Goal: Complete application form: Complete application form

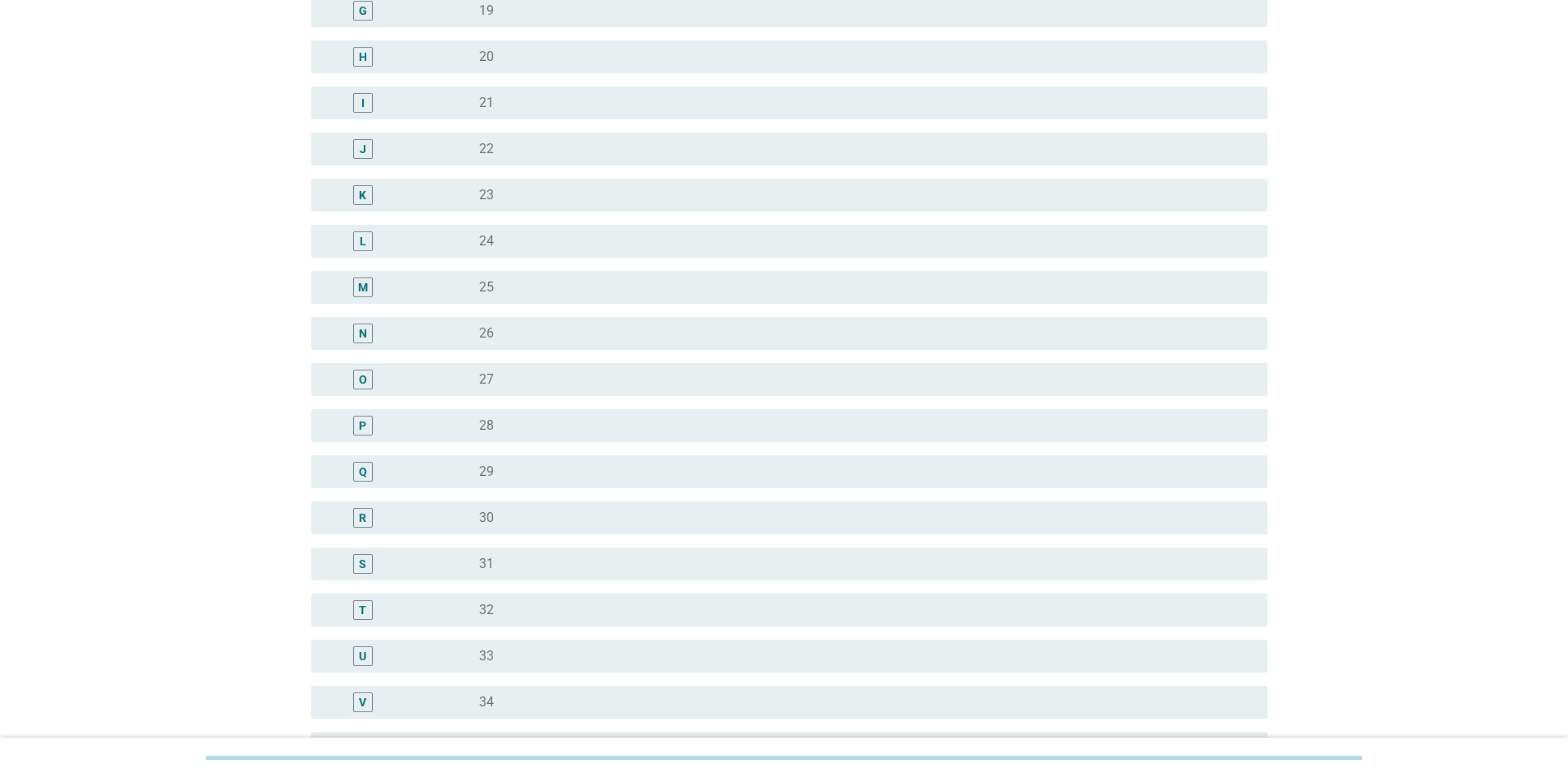
scroll to position [494, 0]
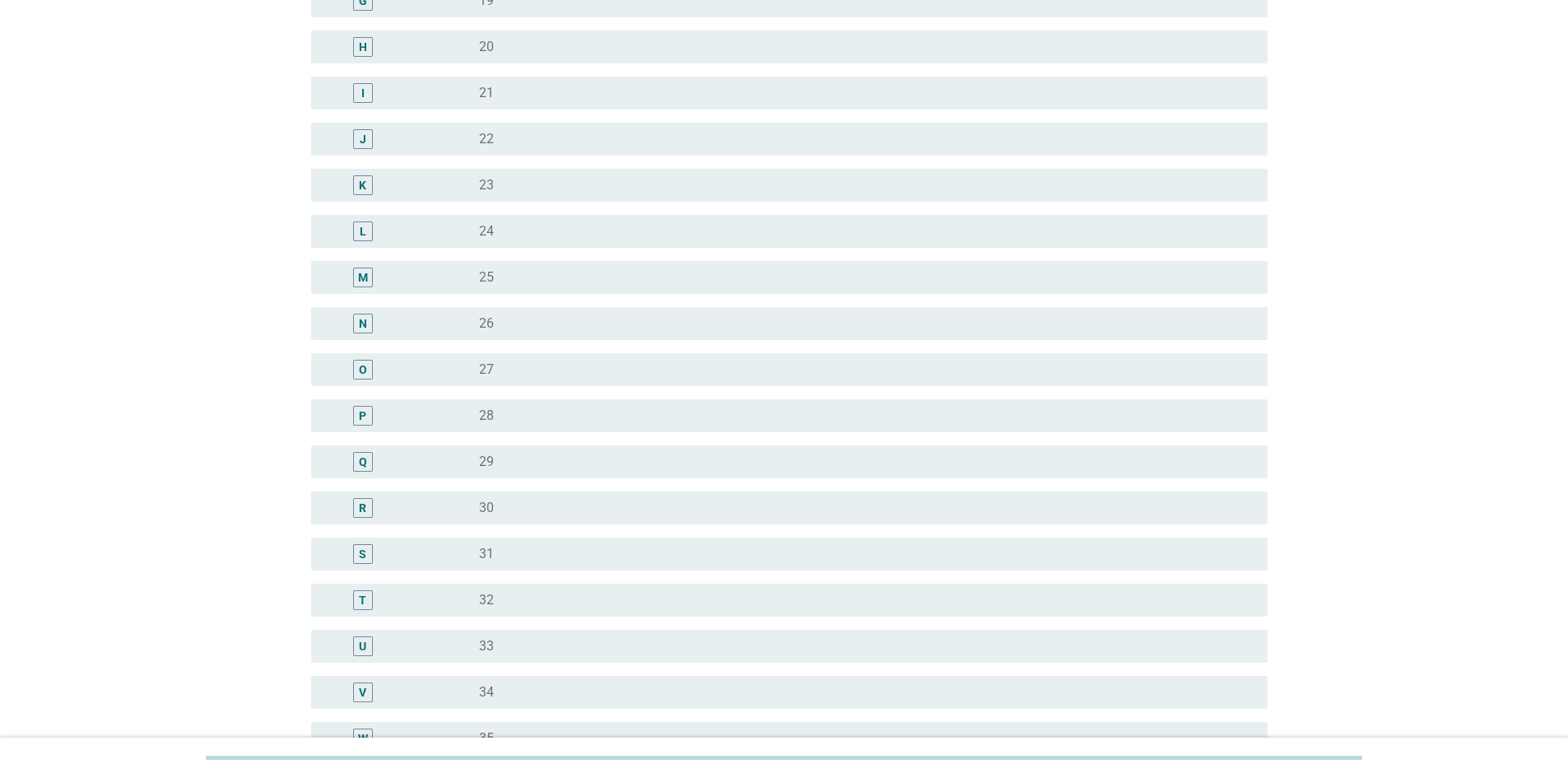
click at [399, 544] on div "S" at bounding box center [363, 554] width 78 height 20
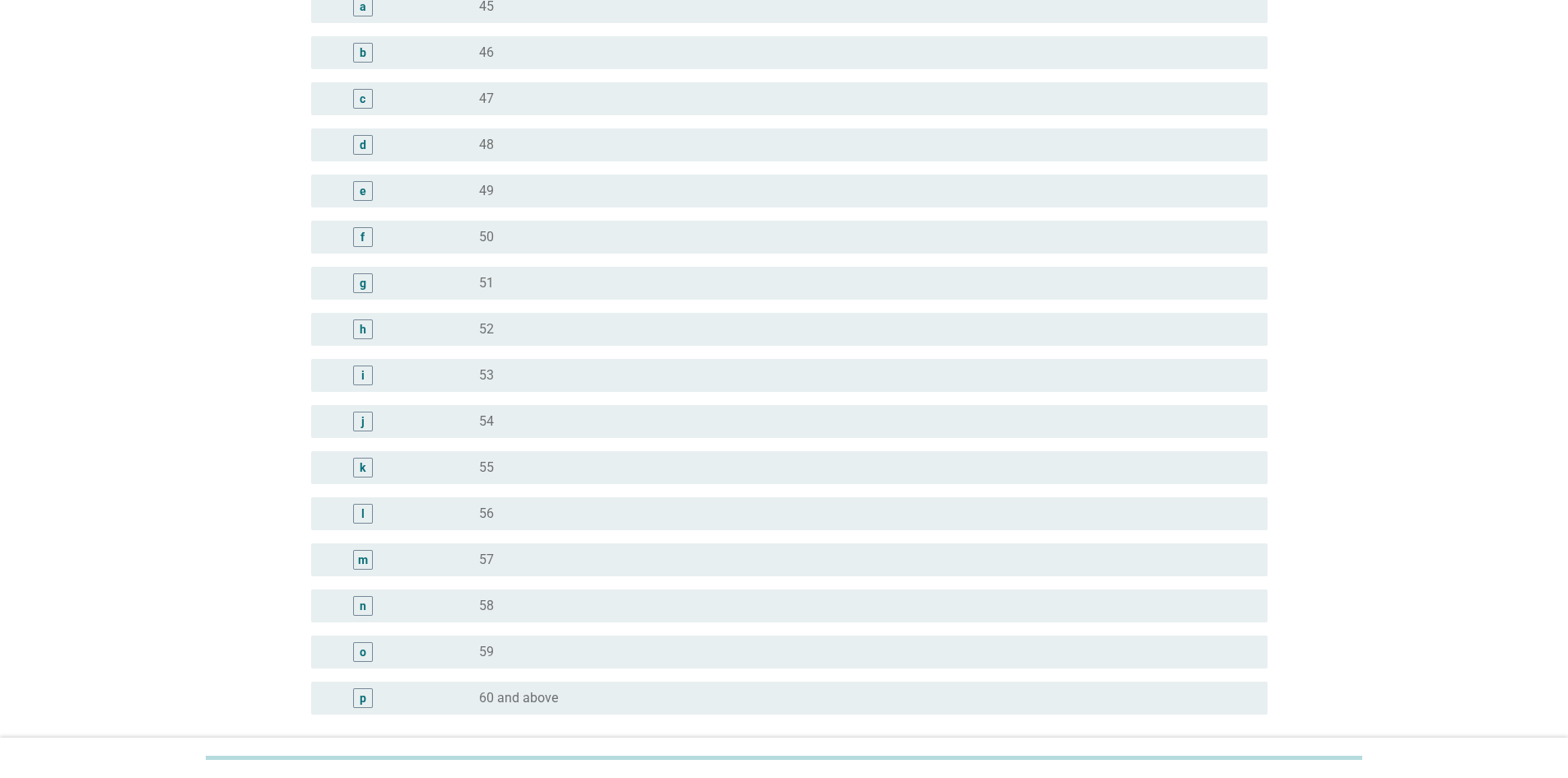
scroll to position [1835, 0]
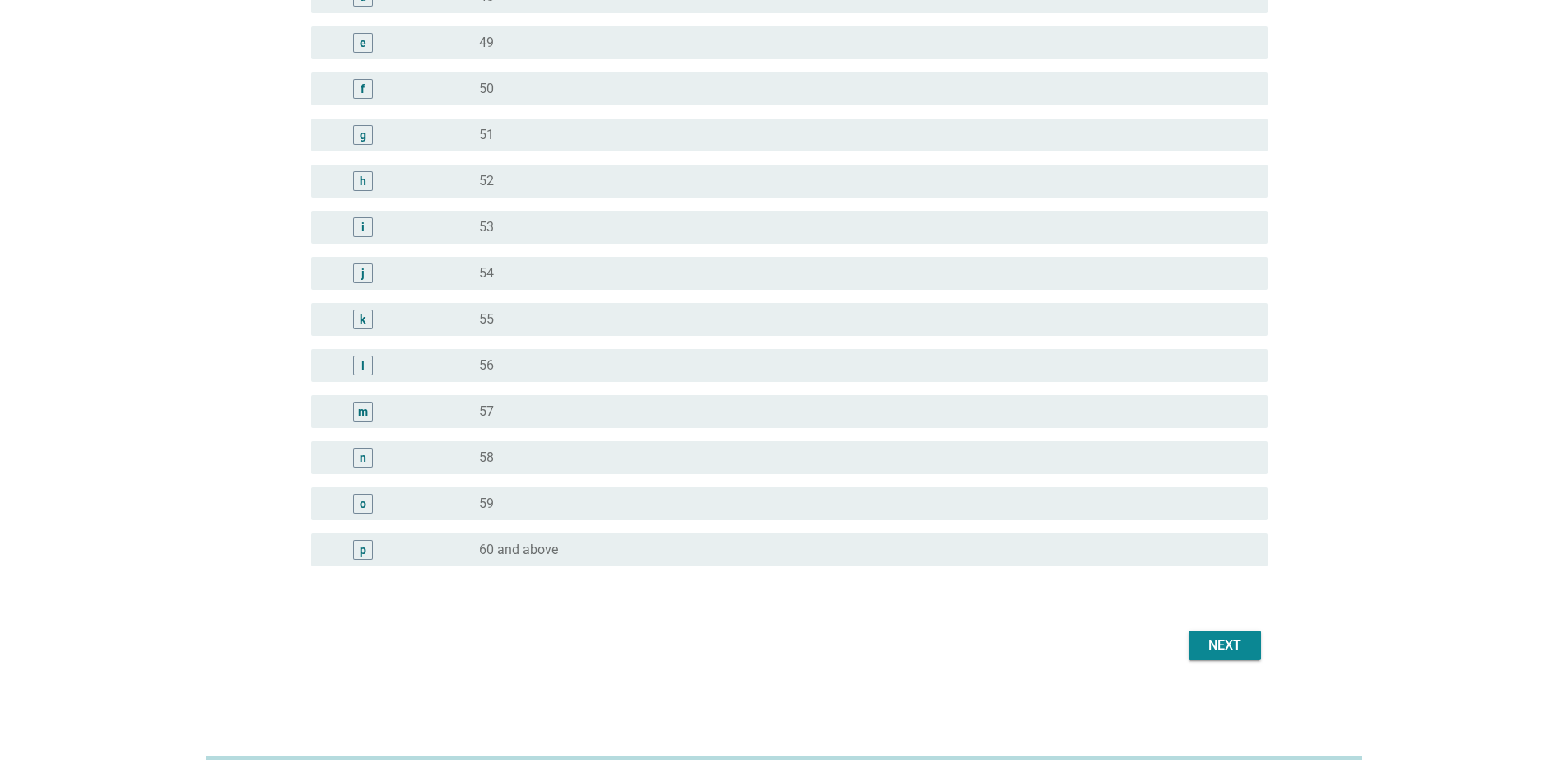
click at [1231, 645] on div "Next" at bounding box center [1224, 645] width 46 height 20
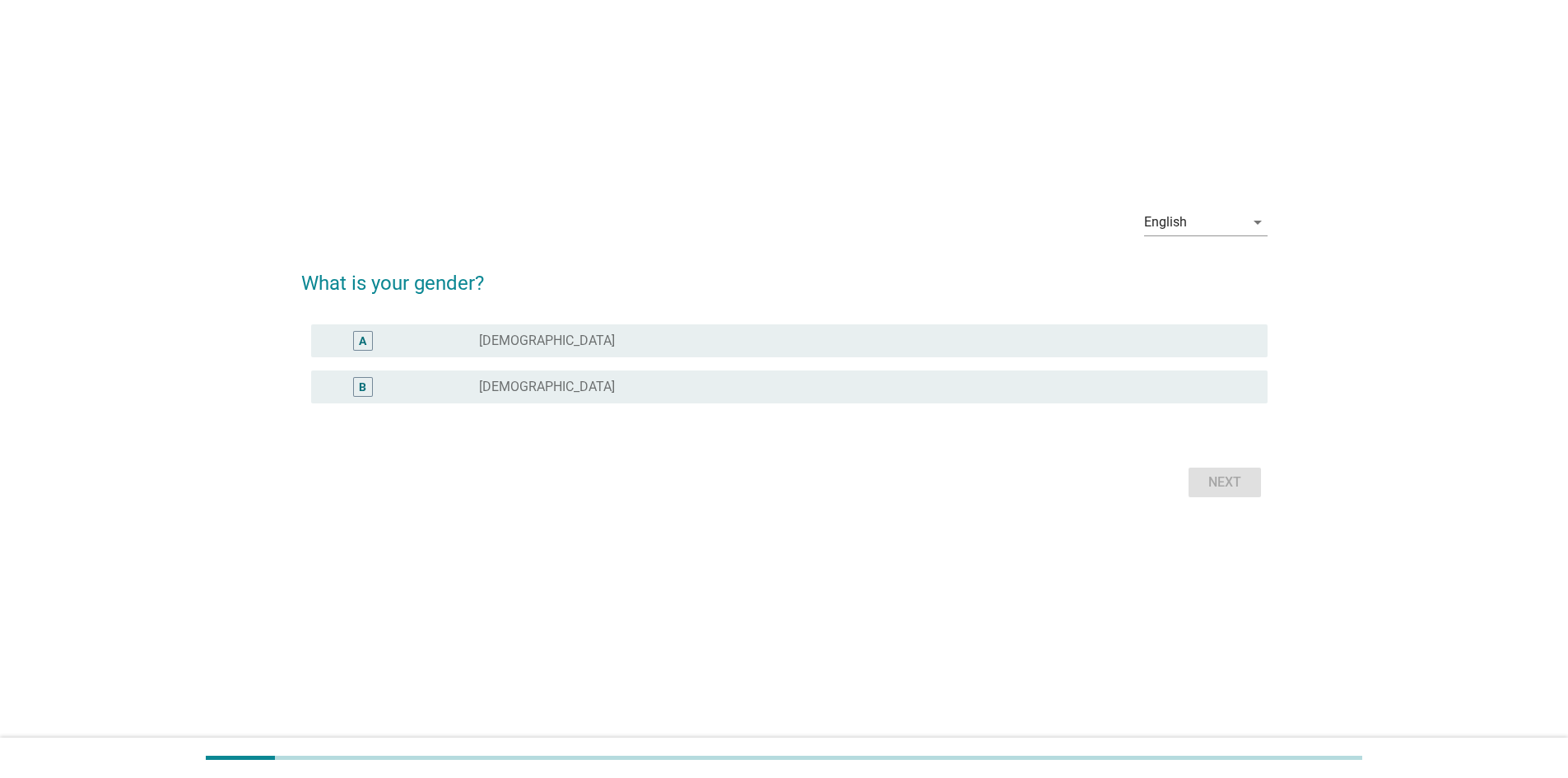
scroll to position [0, 0]
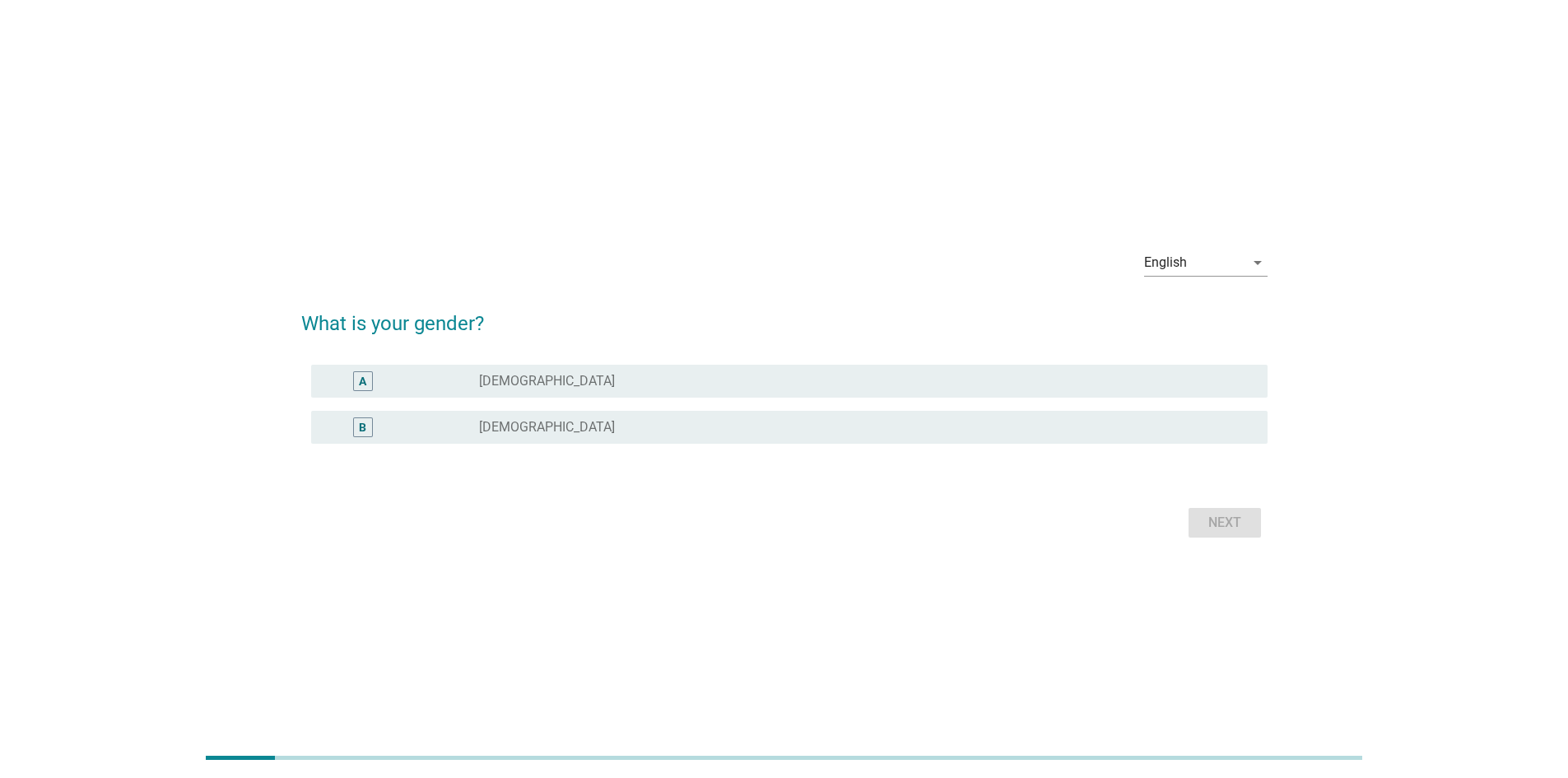
click at [507, 430] on label "[DEMOGRAPHIC_DATA]" at bounding box center [547, 427] width 136 height 17
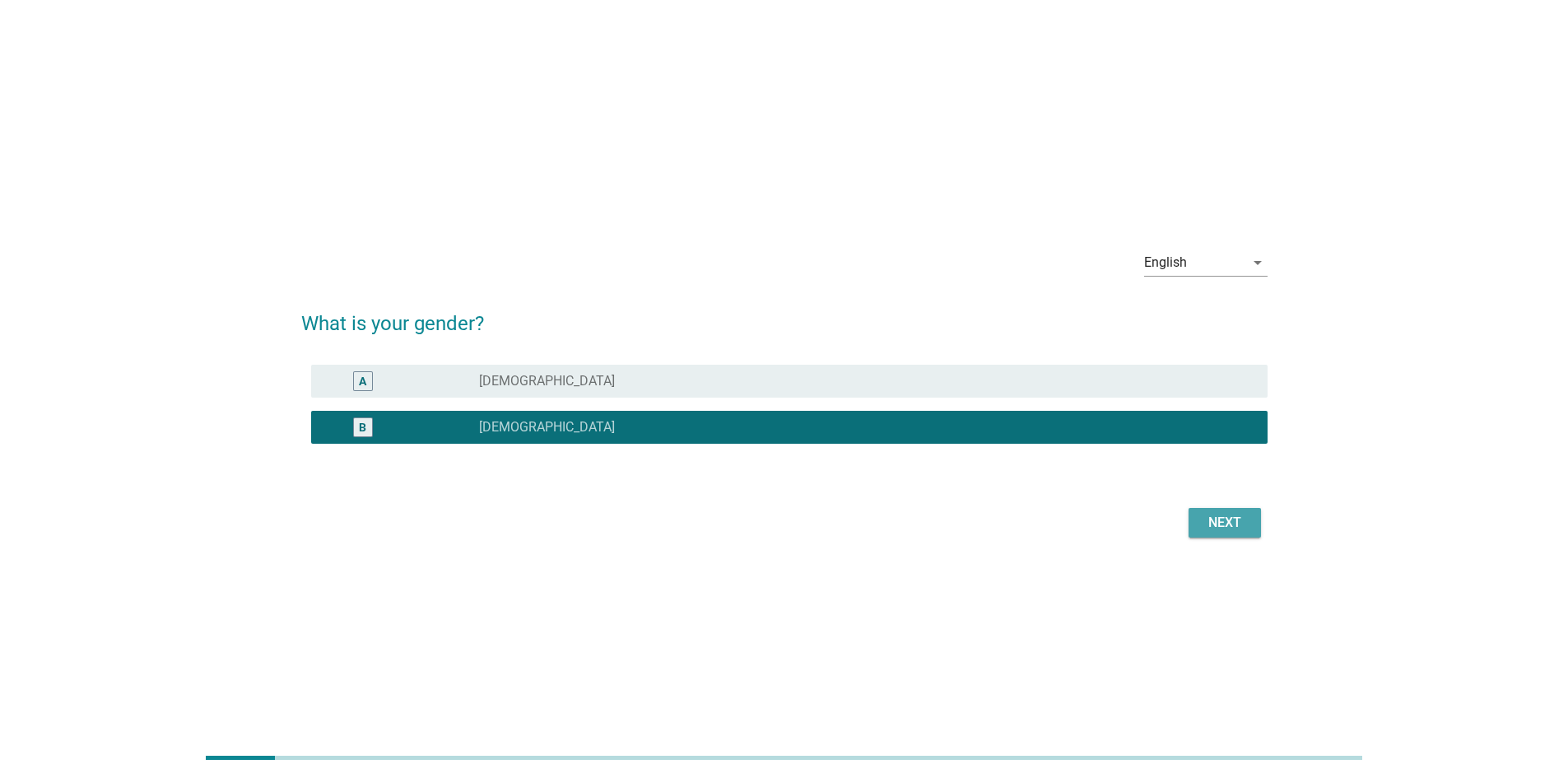
click at [1252, 517] on button "Next" at bounding box center [1224, 522] width 72 height 30
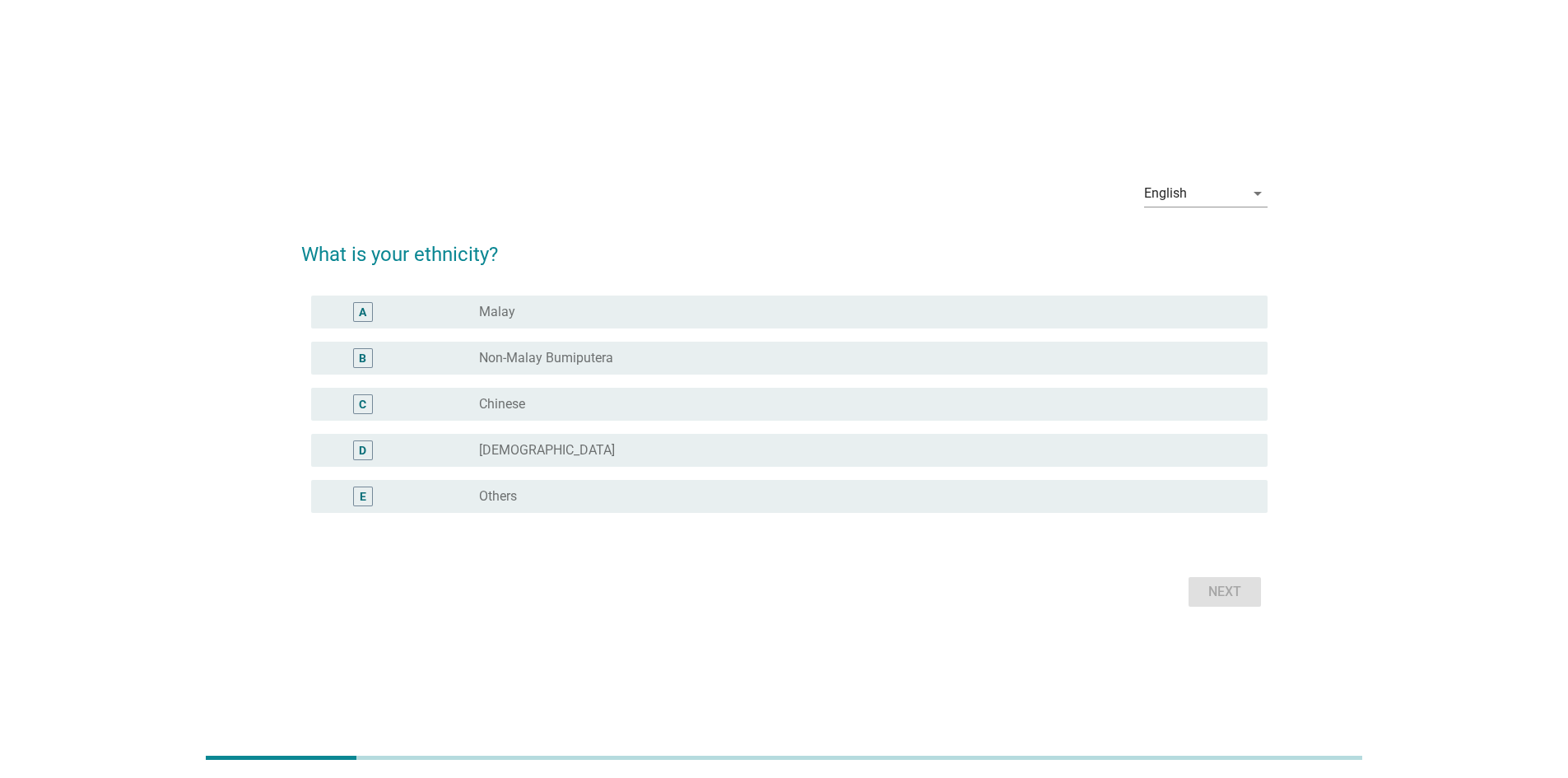
click at [522, 407] on label "Chinese" at bounding box center [501, 404] width 46 height 17
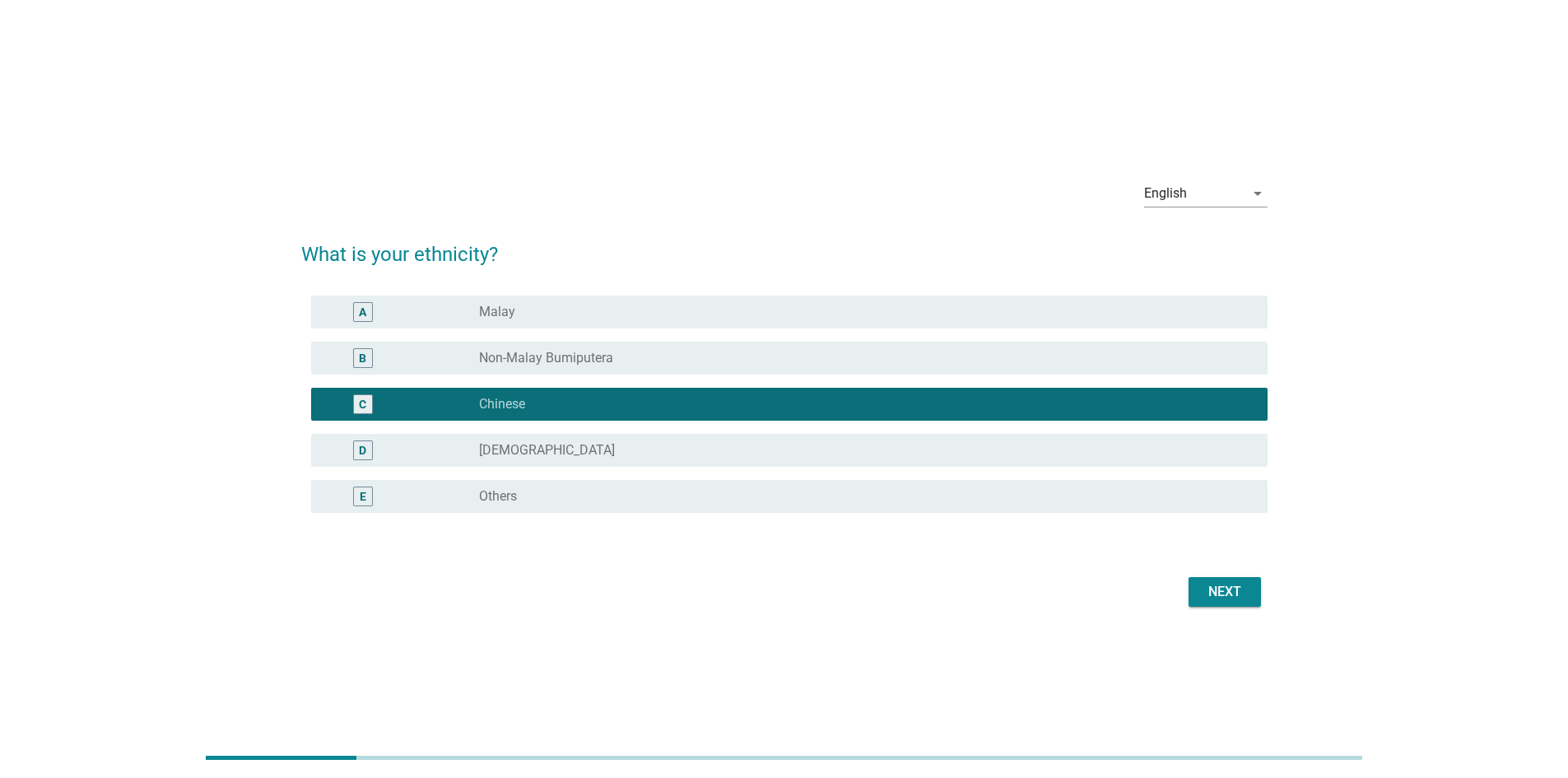
click at [1214, 589] on div "Next" at bounding box center [1224, 591] width 46 height 20
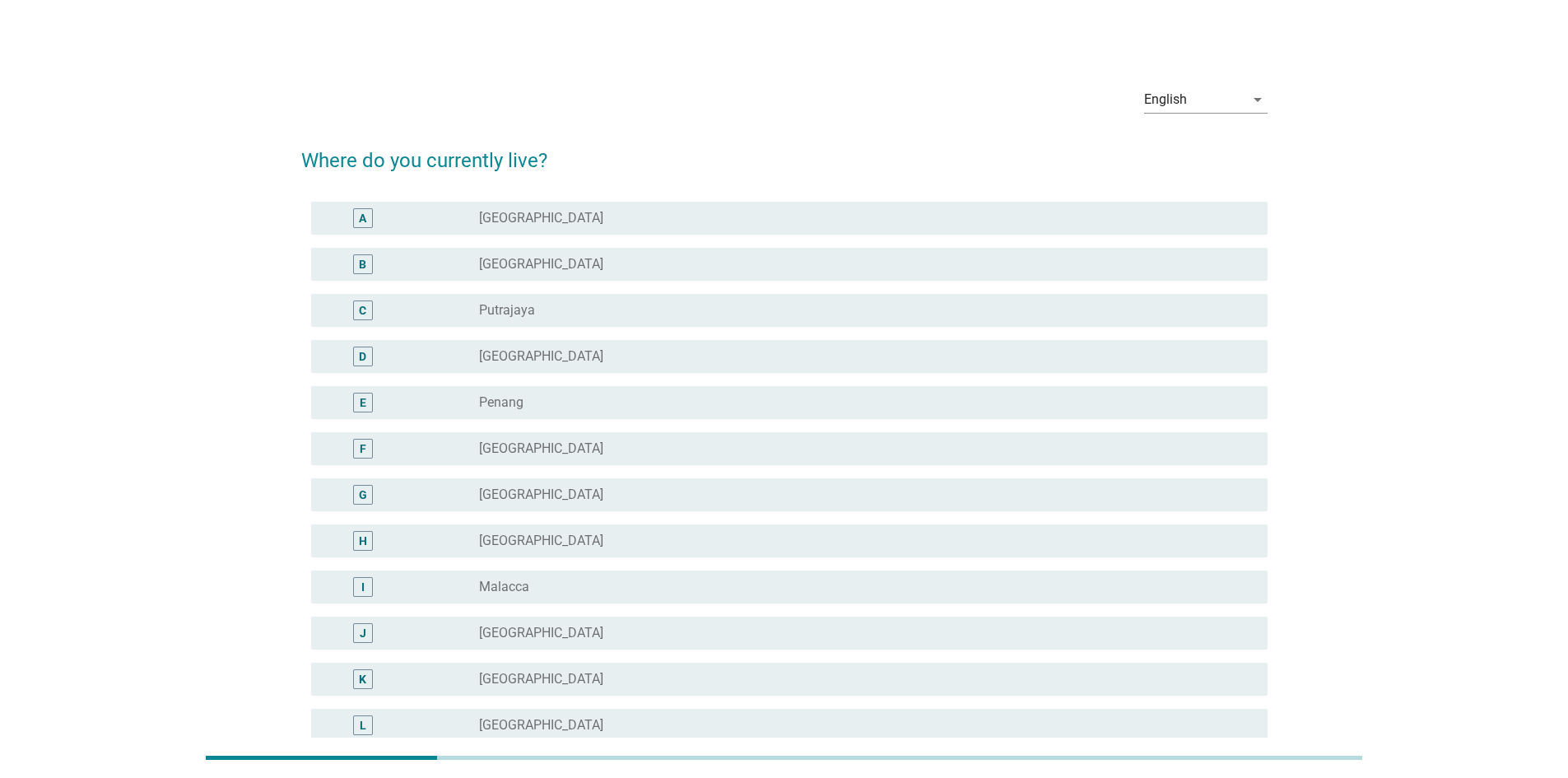
click at [559, 267] on div "radio_button_unchecked [GEOGRAPHIC_DATA]" at bounding box center [860, 264] width 762 height 17
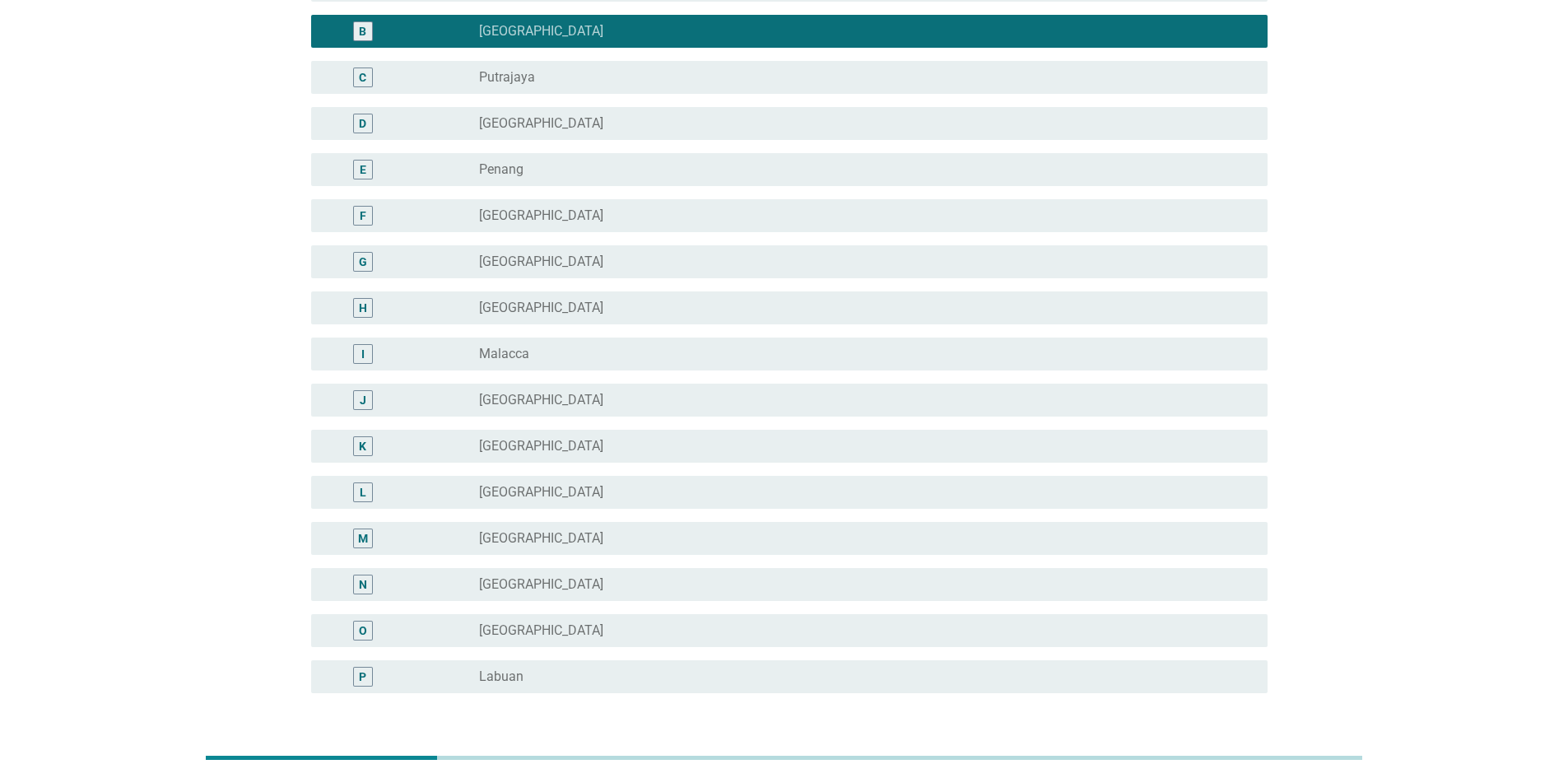
scroll to position [360, 0]
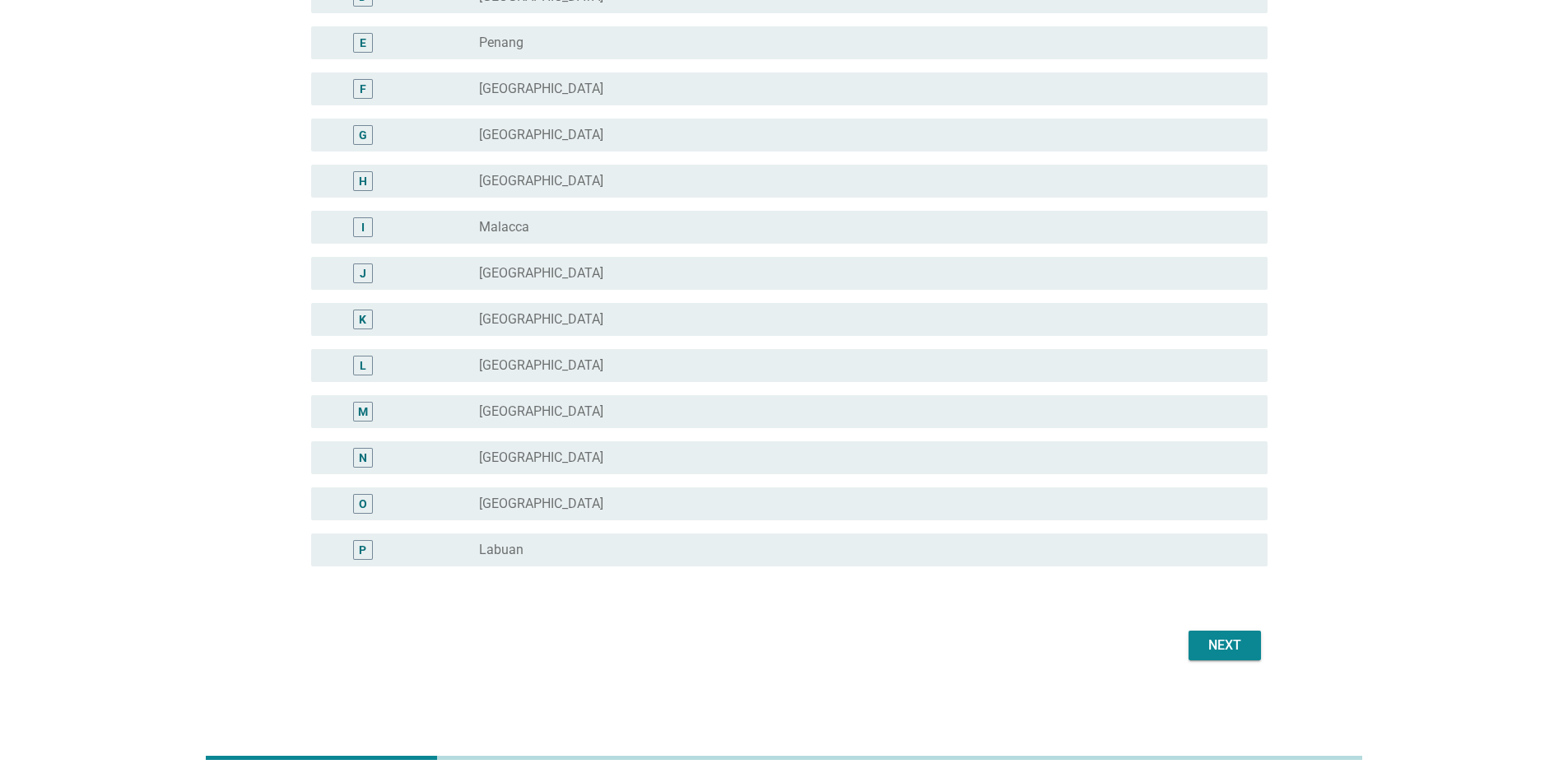
click at [1249, 645] on button "Next" at bounding box center [1224, 645] width 72 height 30
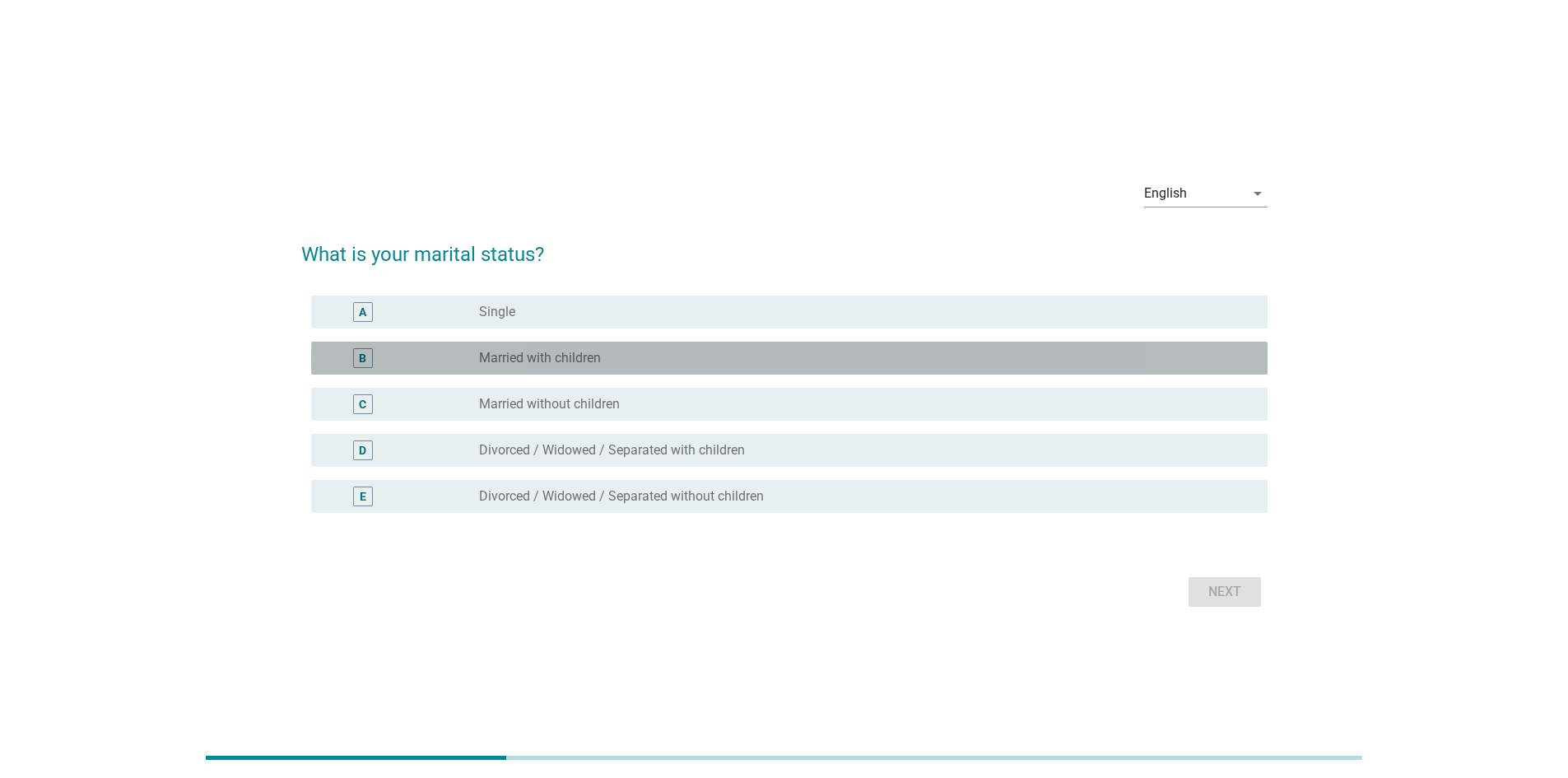
click at [496, 367] on div "radio_button_unchecked Married with children" at bounding box center [866, 358] width 775 height 20
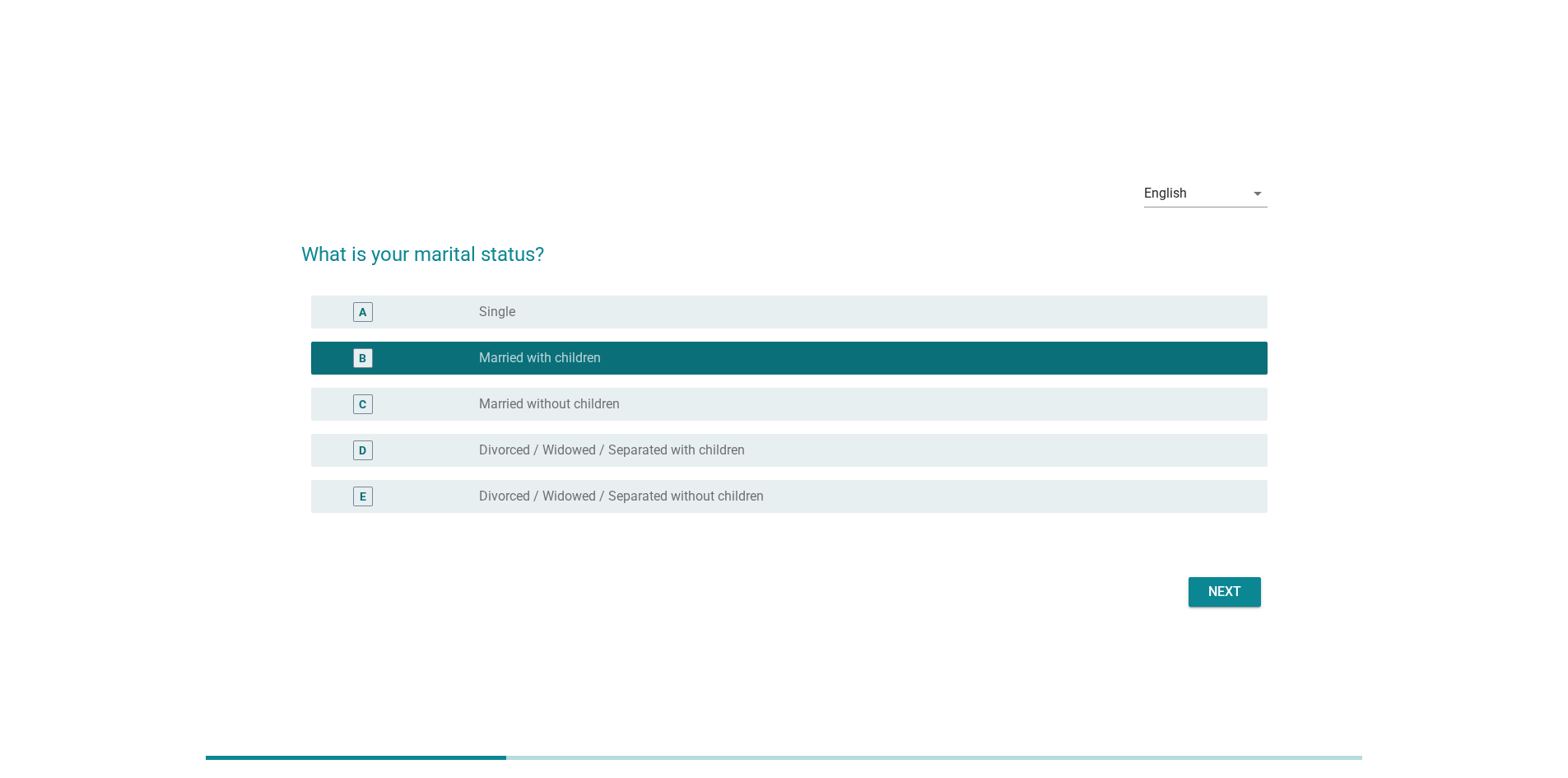
click at [1228, 592] on div "Next" at bounding box center [1224, 591] width 46 height 20
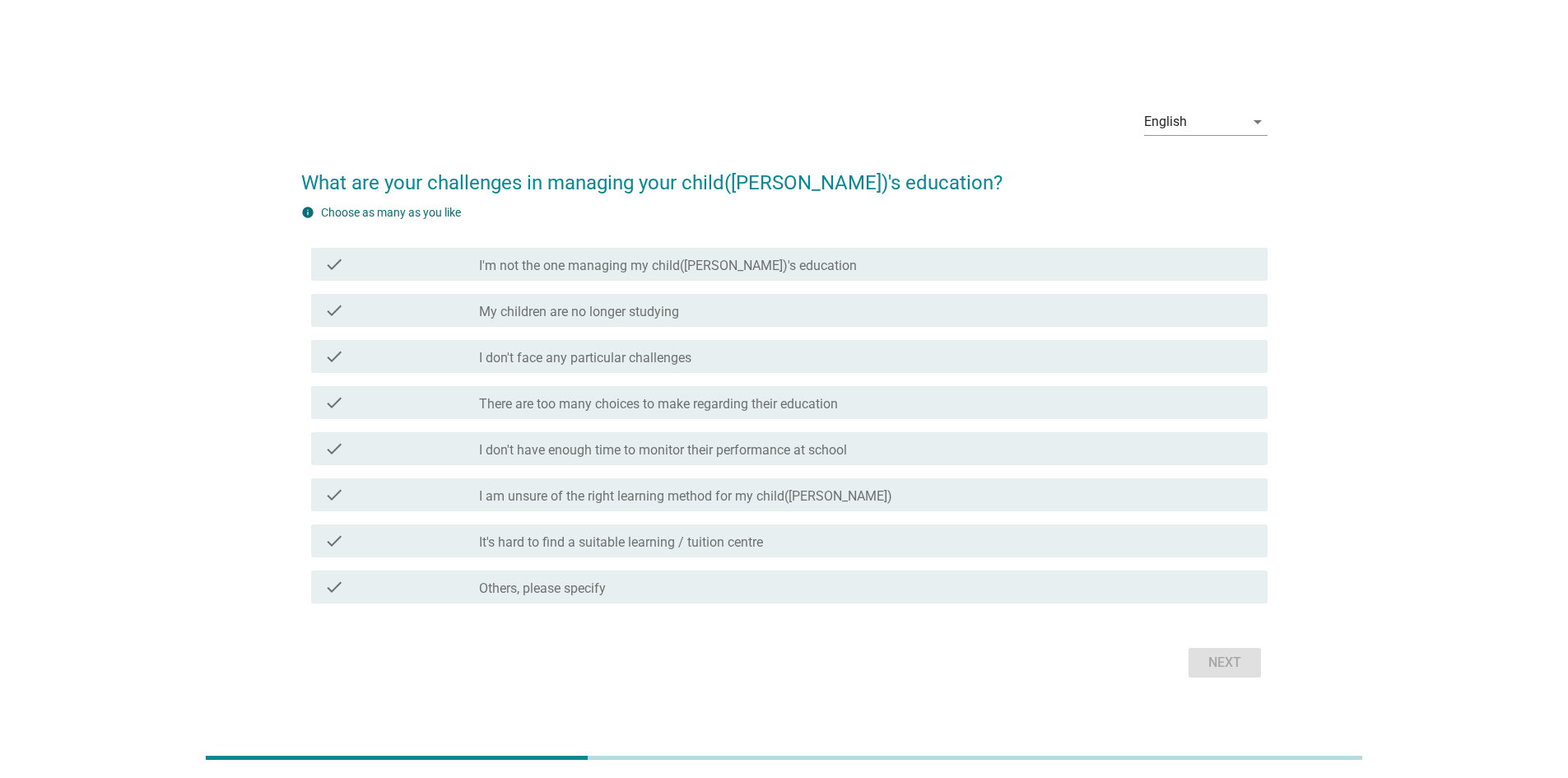
click at [593, 407] on label "There are too many choices to make regarding their education" at bounding box center [658, 404] width 359 height 17
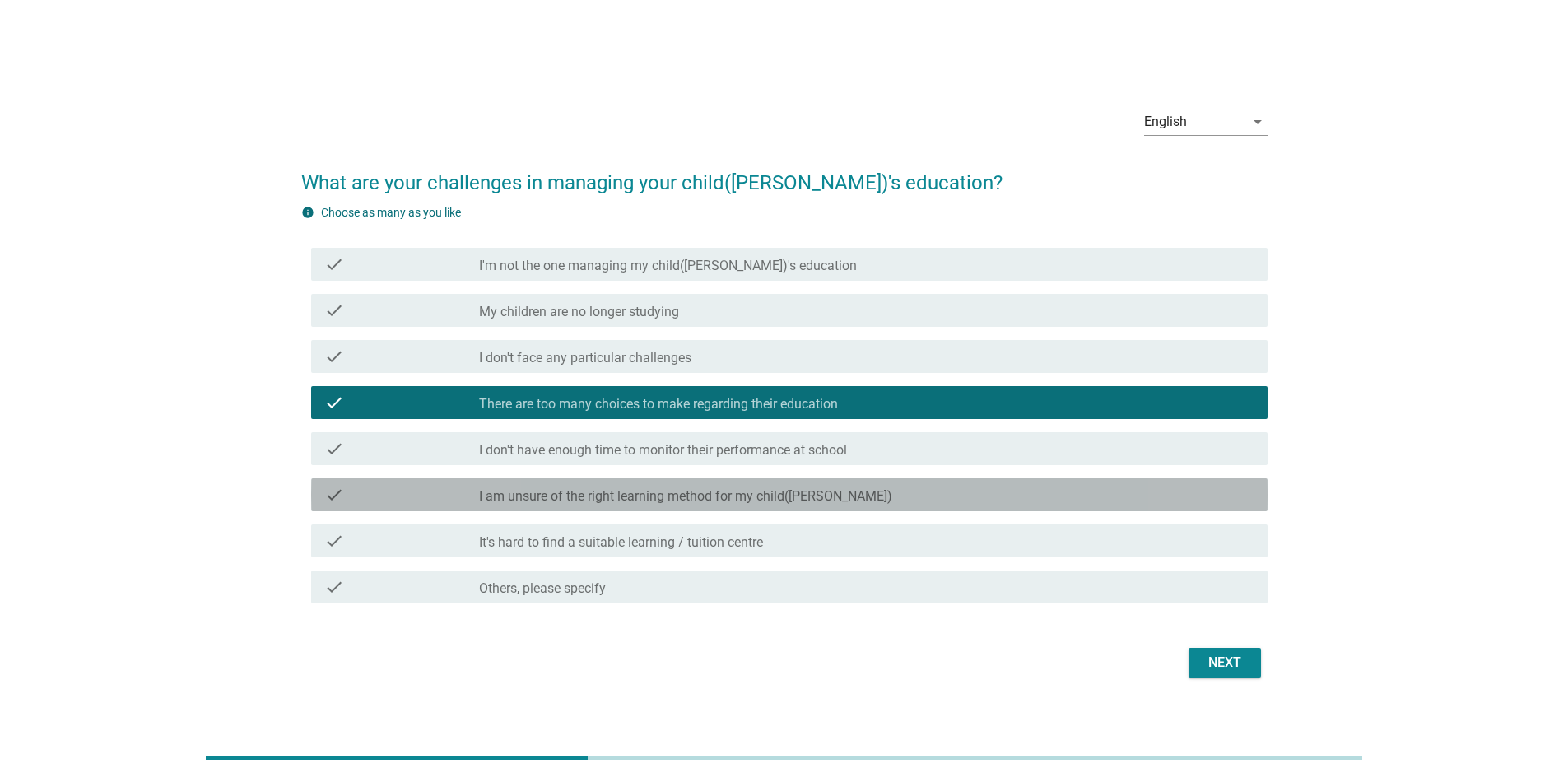
click at [671, 495] on label "I am unsure of the right learning method for my child([PERSON_NAME])" at bounding box center [685, 496] width 413 height 17
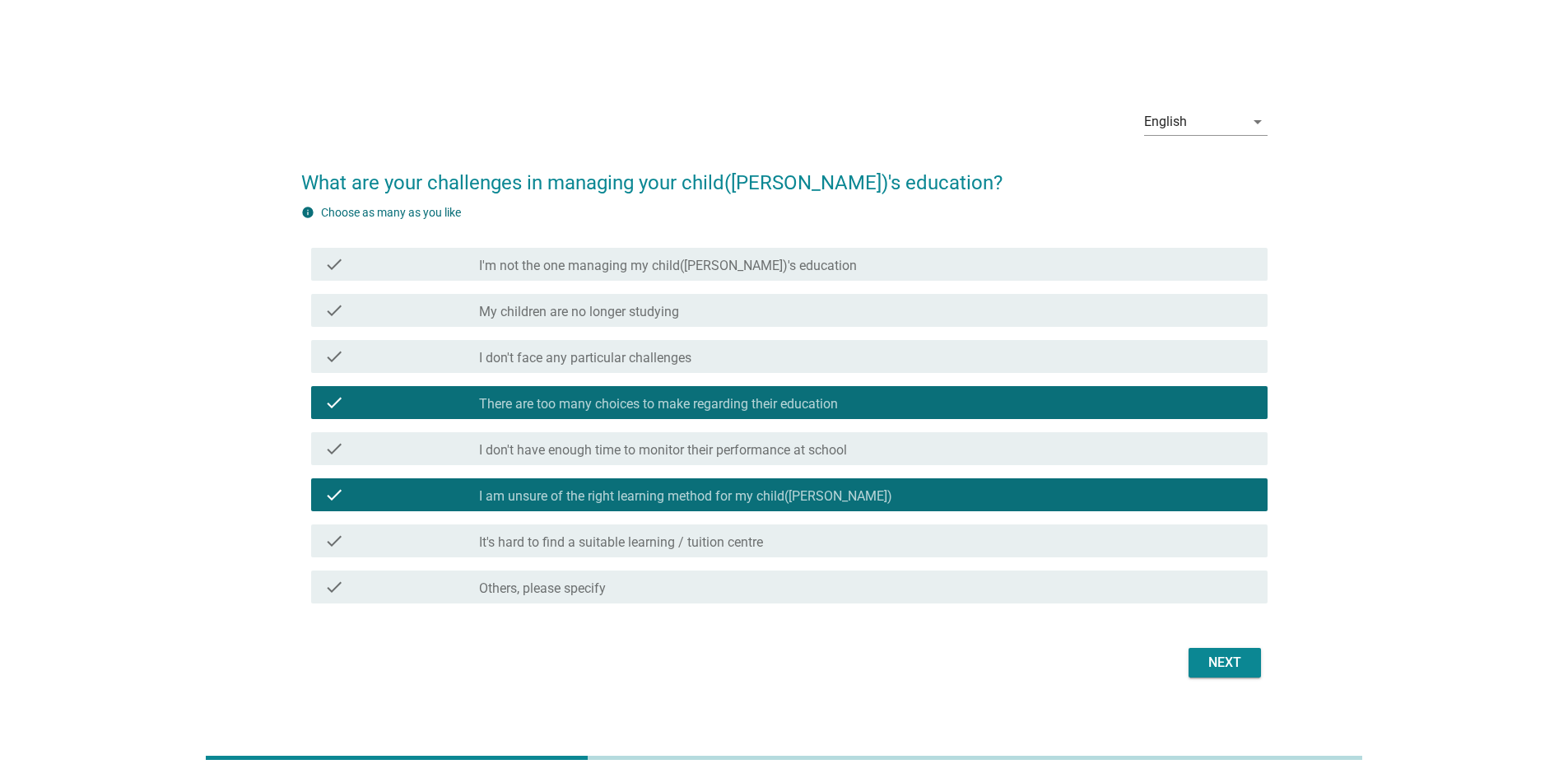
click at [1236, 656] on div "Next" at bounding box center [1224, 663] width 46 height 20
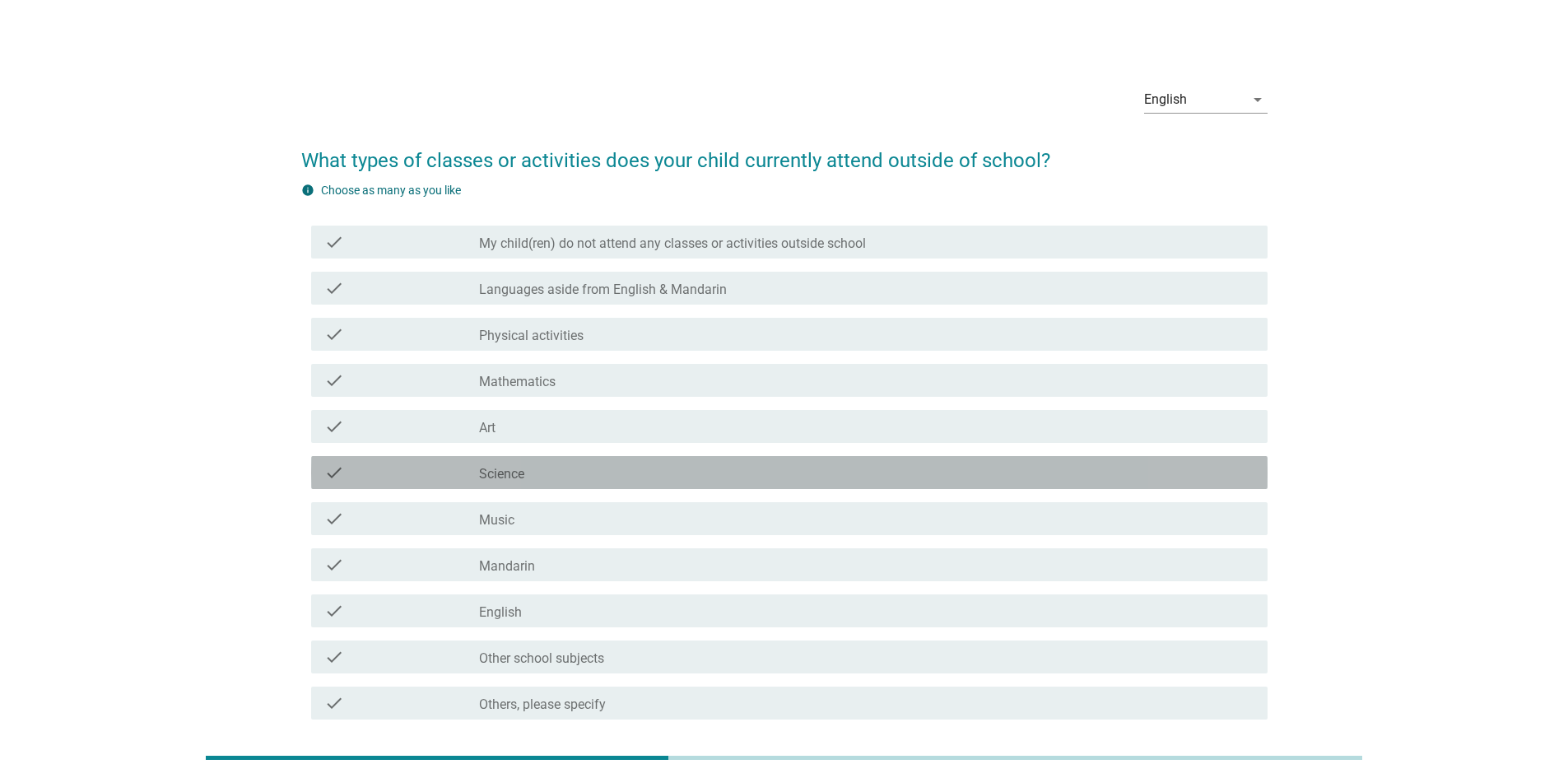
click at [481, 485] on div "check check_box_outline_blank Science" at bounding box center [789, 473] width 957 height 33
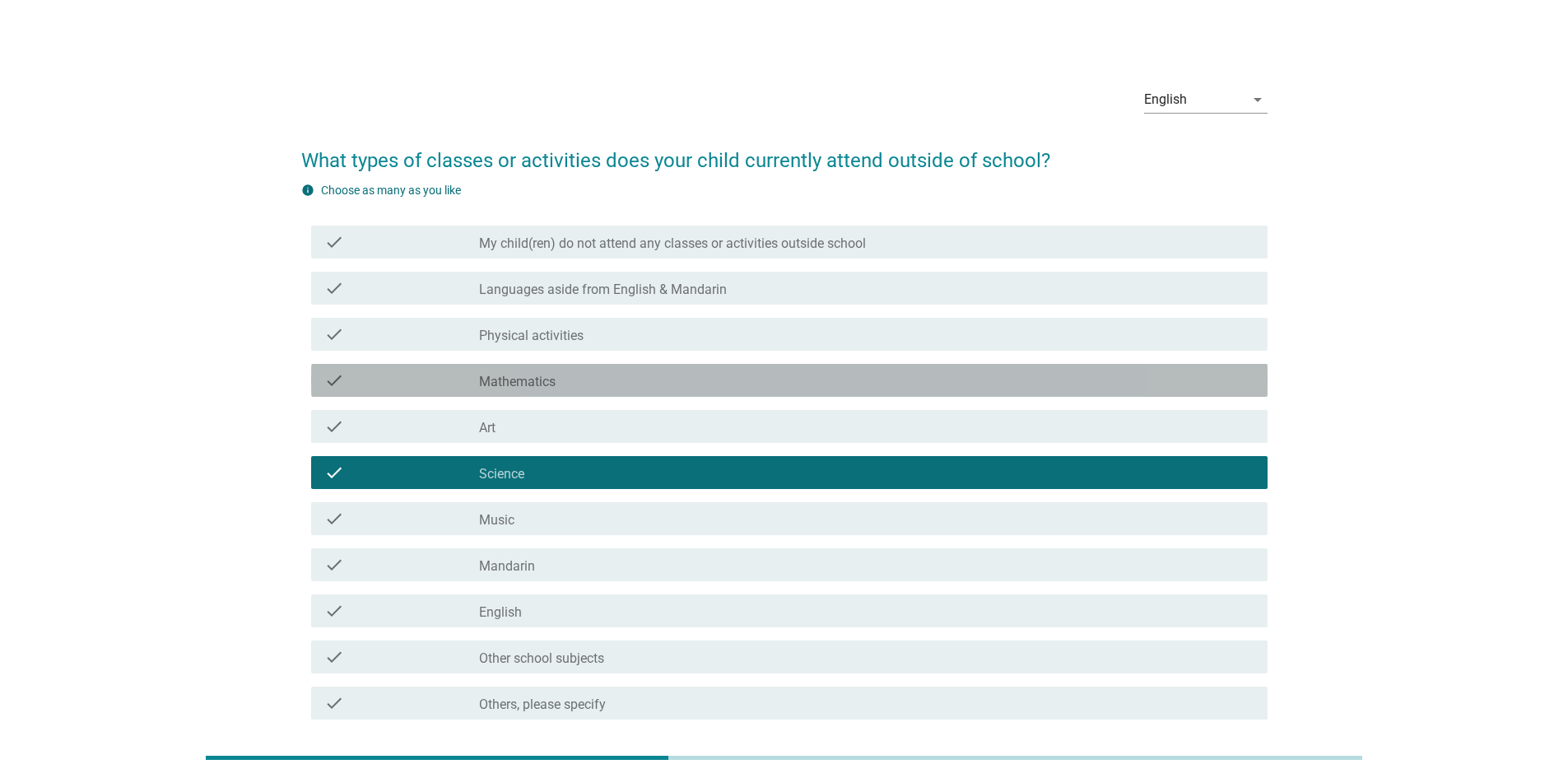
click at [483, 374] on label "Mathematics" at bounding box center [517, 382] width 77 height 17
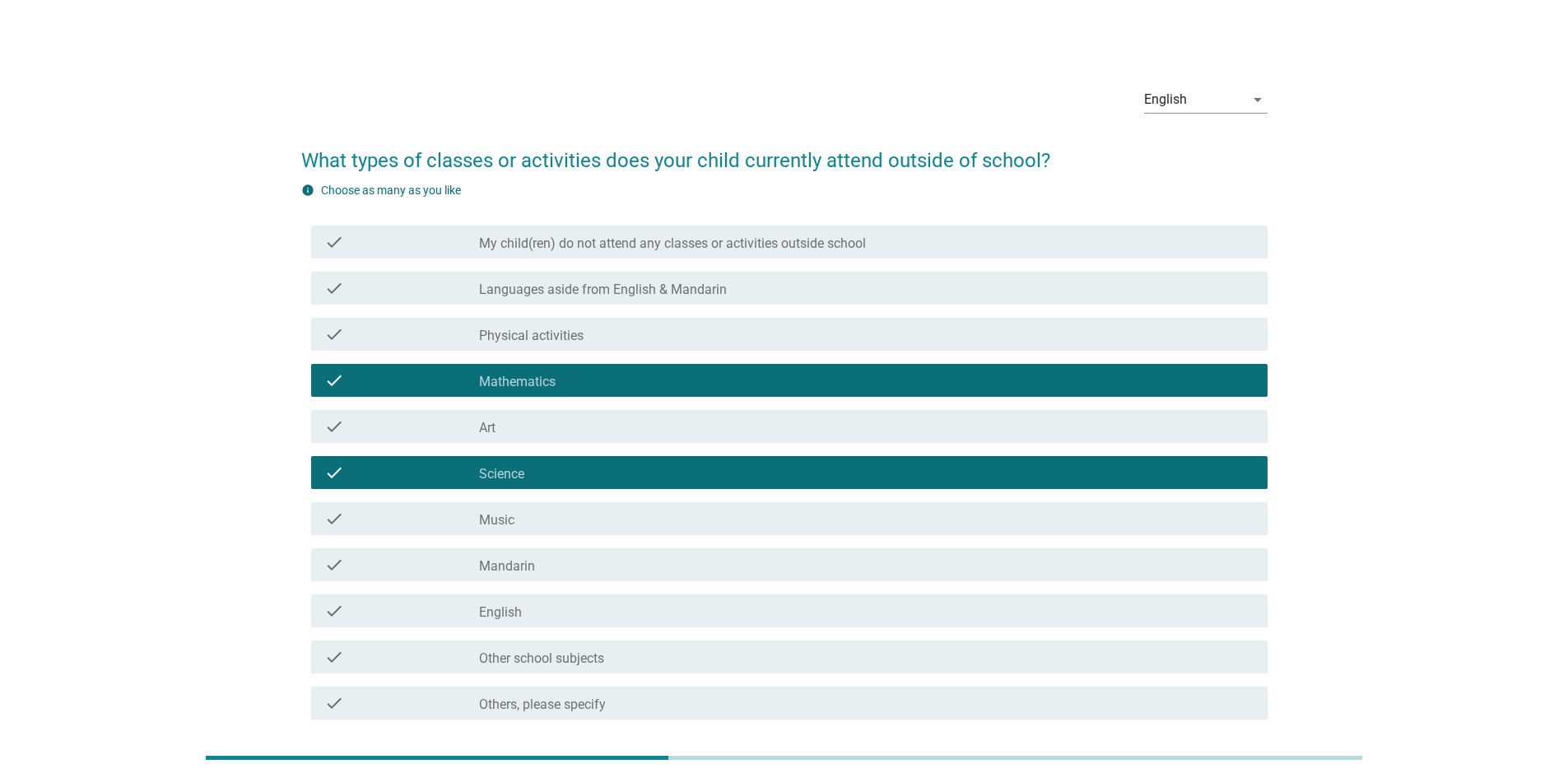
click at [487, 413] on div "check check_box_outline_blank Art" at bounding box center [789, 427] width 957 height 33
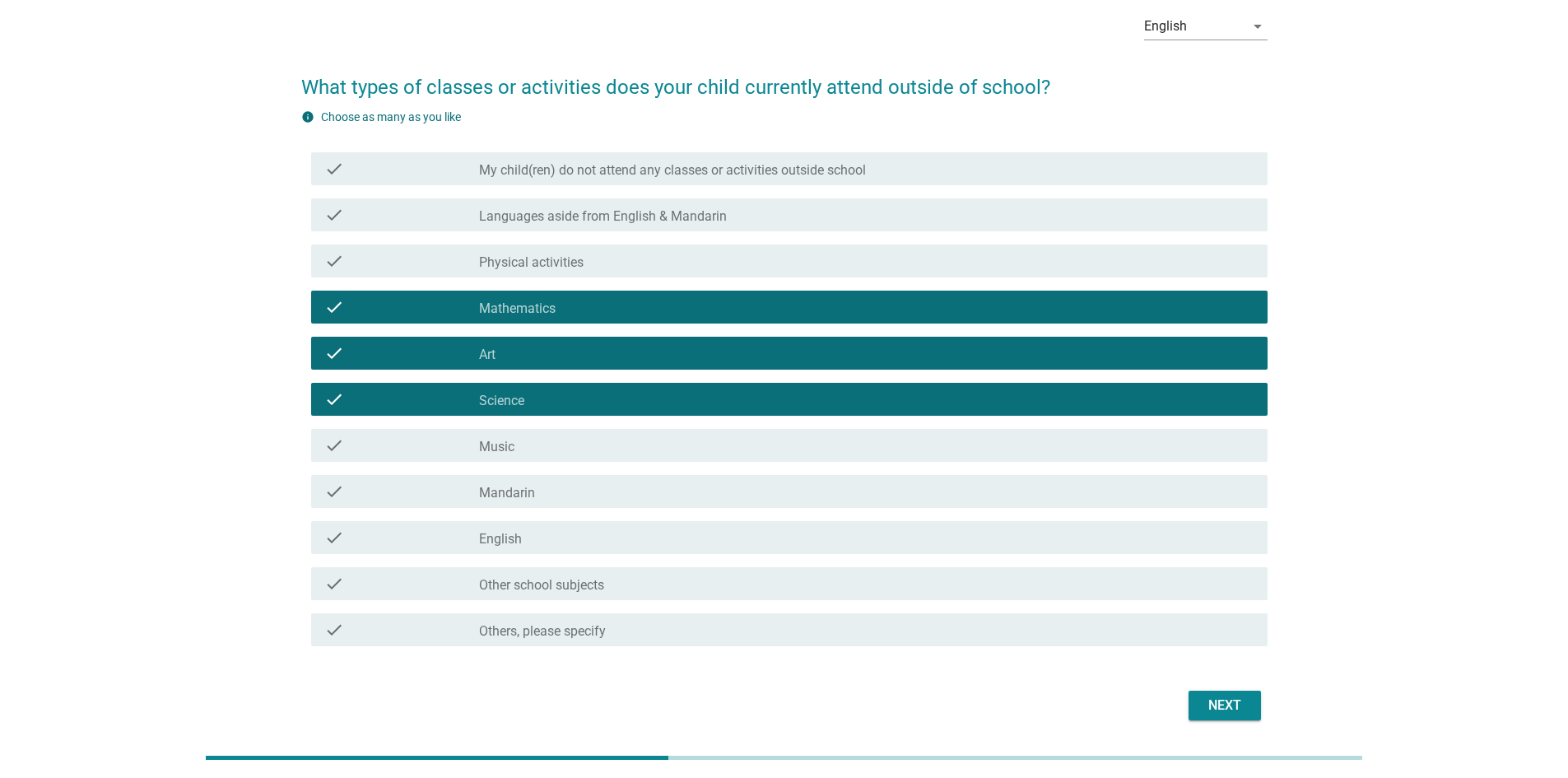
scroll to position [133, 0]
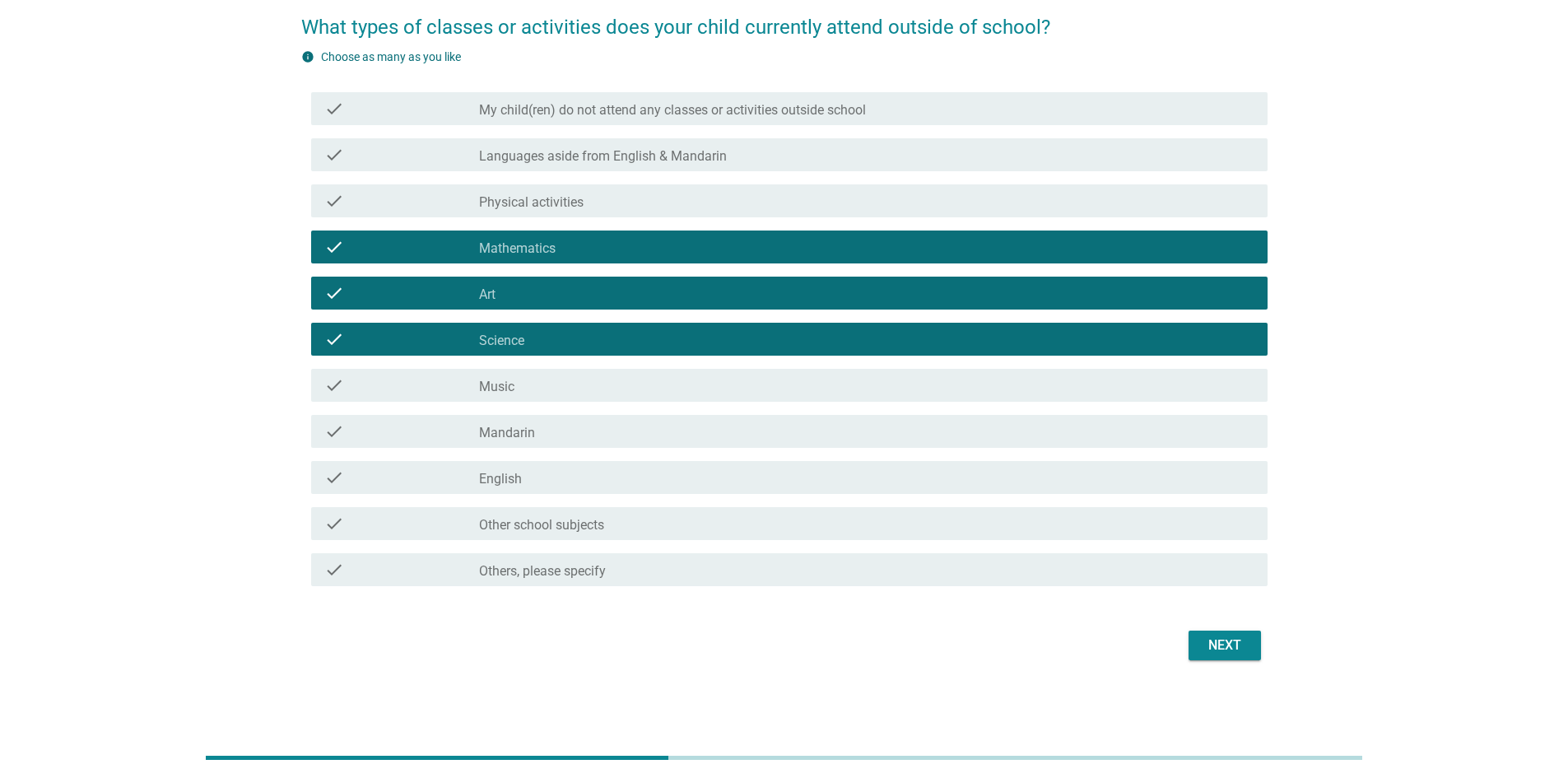
click at [677, 428] on div "check_box_outline_blank Mandarin" at bounding box center [866, 431] width 775 height 20
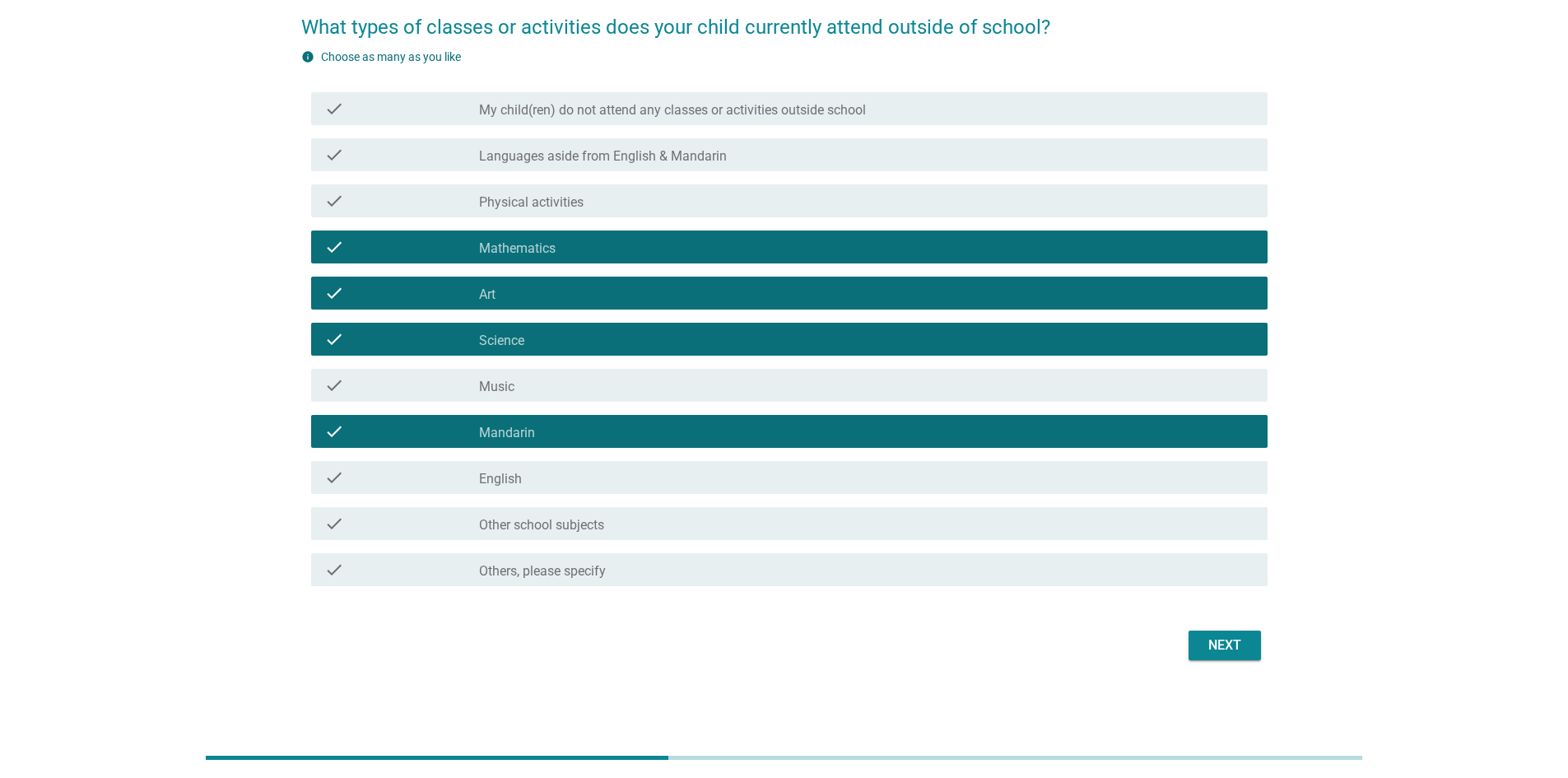
click at [654, 392] on div "check_box_outline_blank Music" at bounding box center [866, 386] width 775 height 20
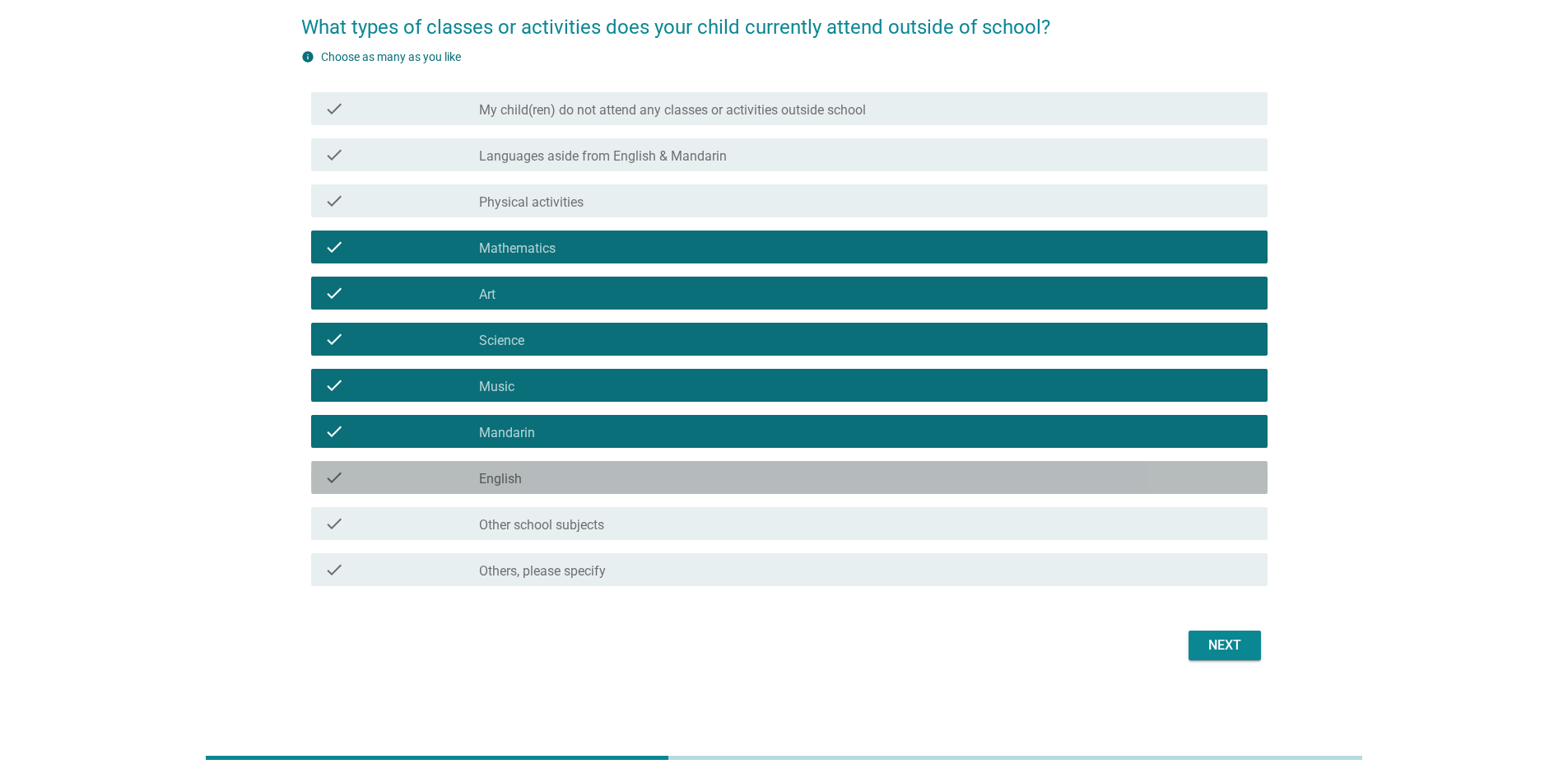
click at [655, 474] on div "check_box_outline_blank English" at bounding box center [866, 477] width 775 height 20
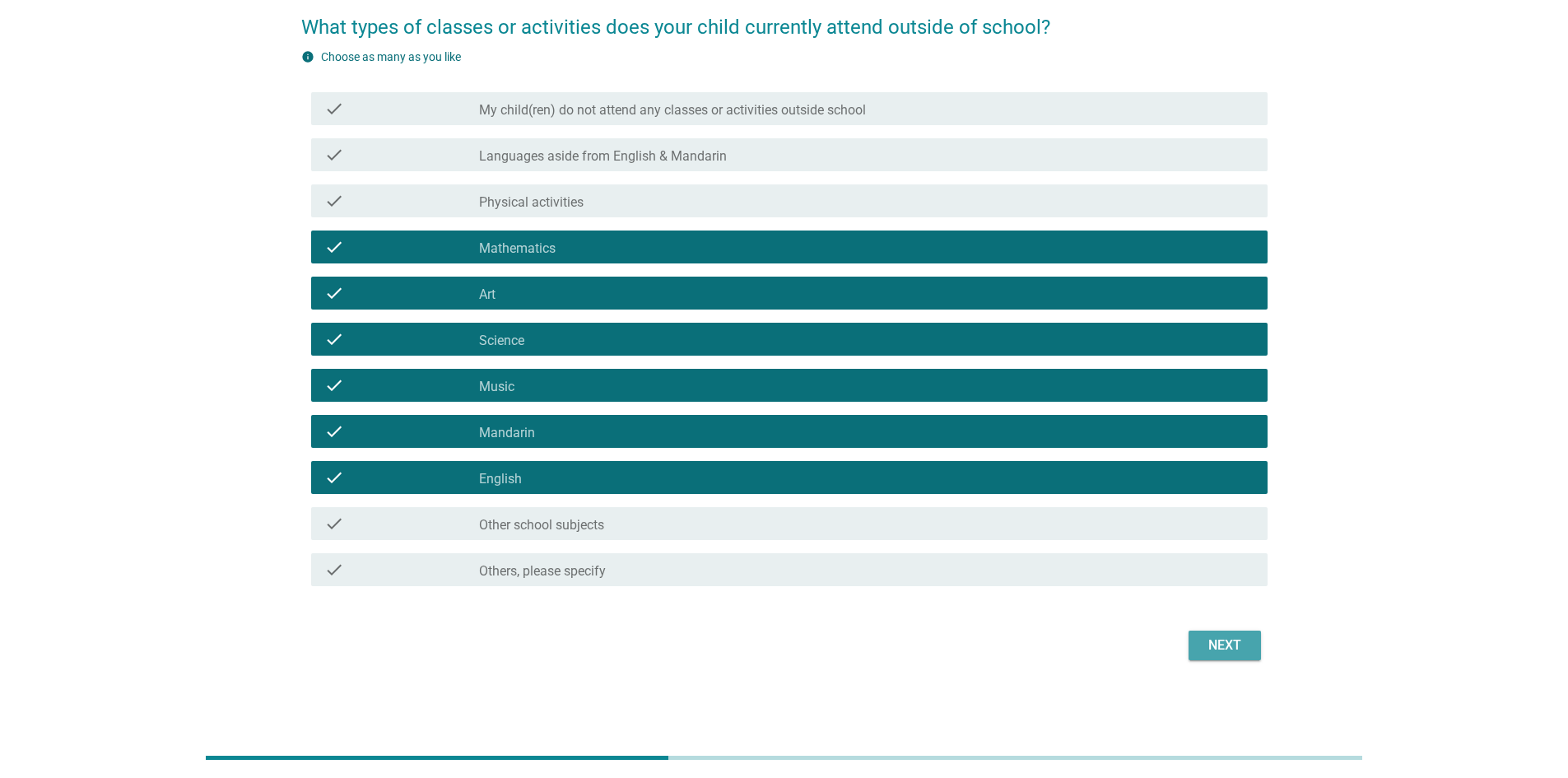
click at [1238, 645] on div "Next" at bounding box center [1224, 645] width 46 height 20
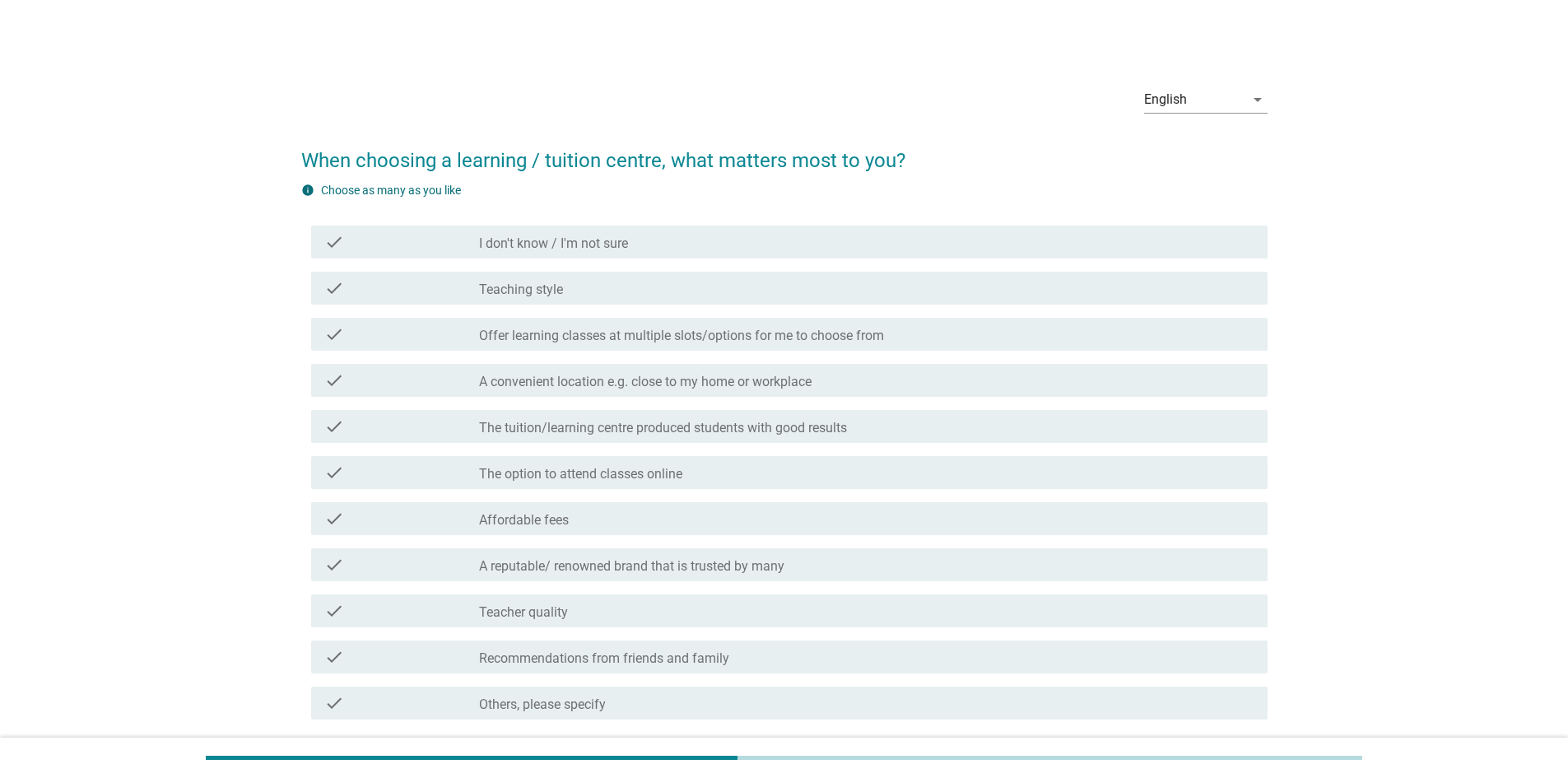
click at [556, 436] on div "check check_box_outline_blank The tuition/learning centre produced students wit…" at bounding box center [789, 427] width 957 height 33
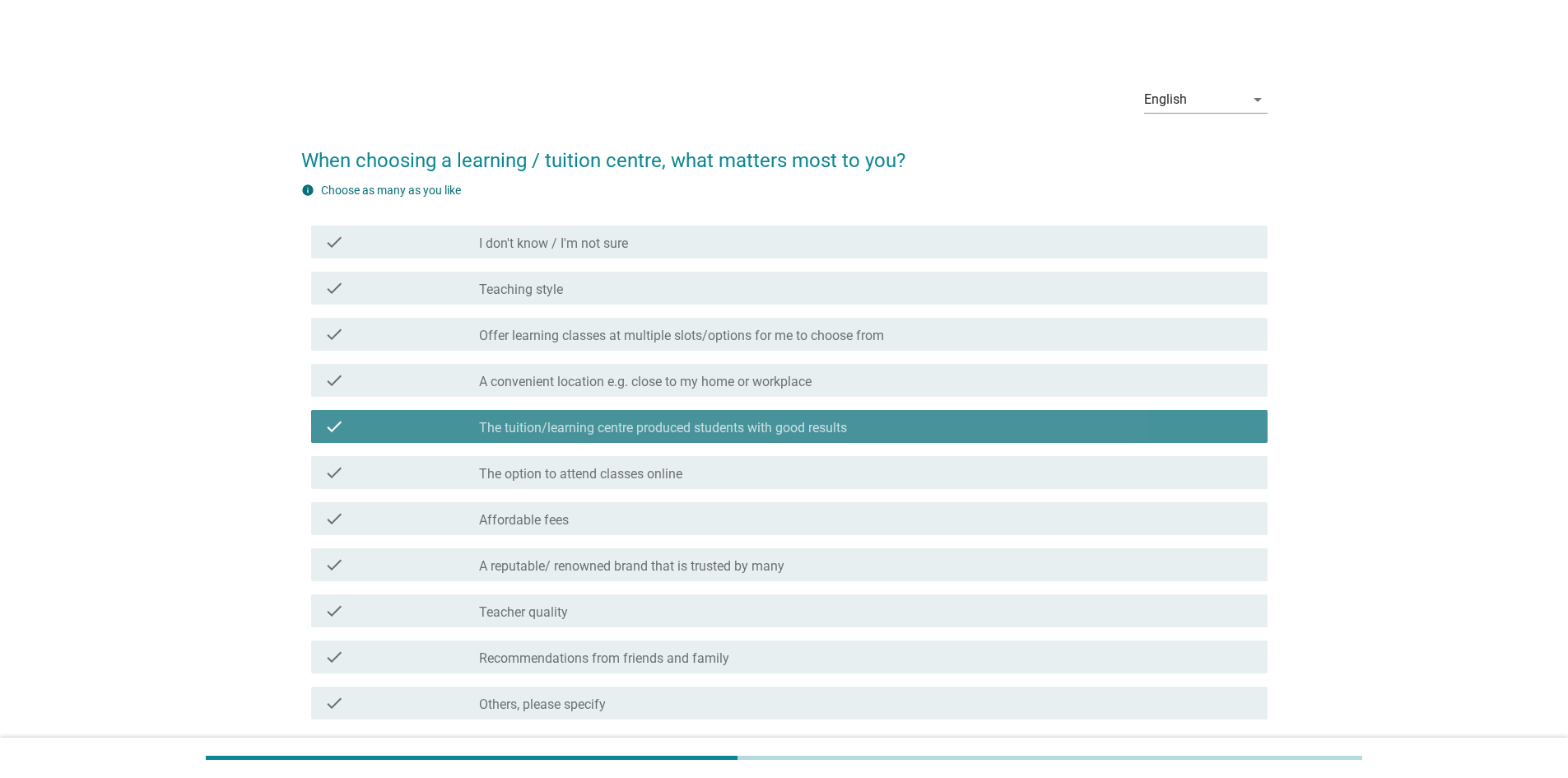
click at [560, 550] on div "check check_box_outline_blank A reputable/ renowned brand that is trusted by ma…" at bounding box center [789, 565] width 957 height 33
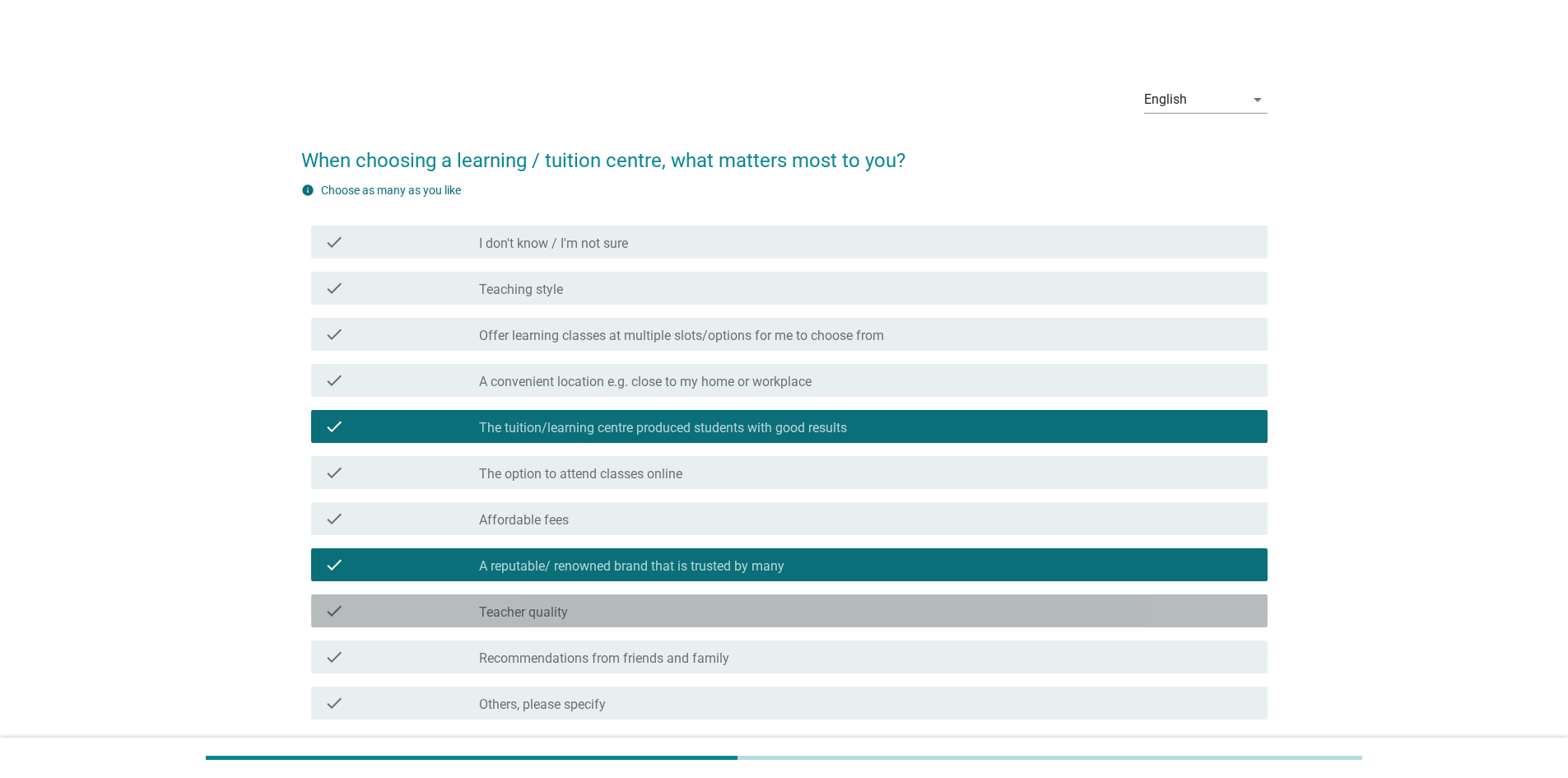
click at [542, 620] on label "Teacher quality" at bounding box center [523, 612] width 89 height 17
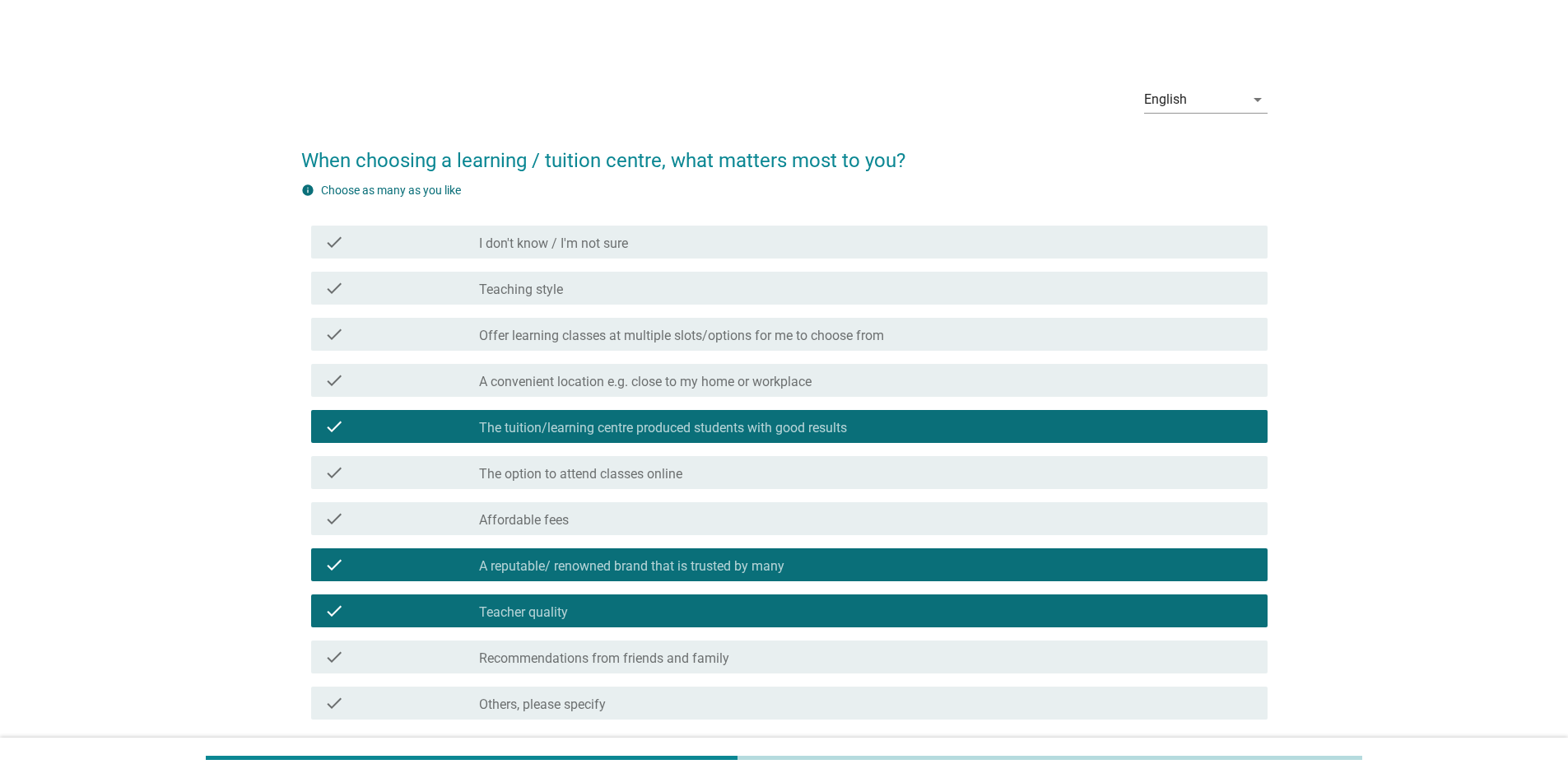
click at [597, 292] on div "check_box_outline_blank Teaching style" at bounding box center [866, 288] width 775 height 20
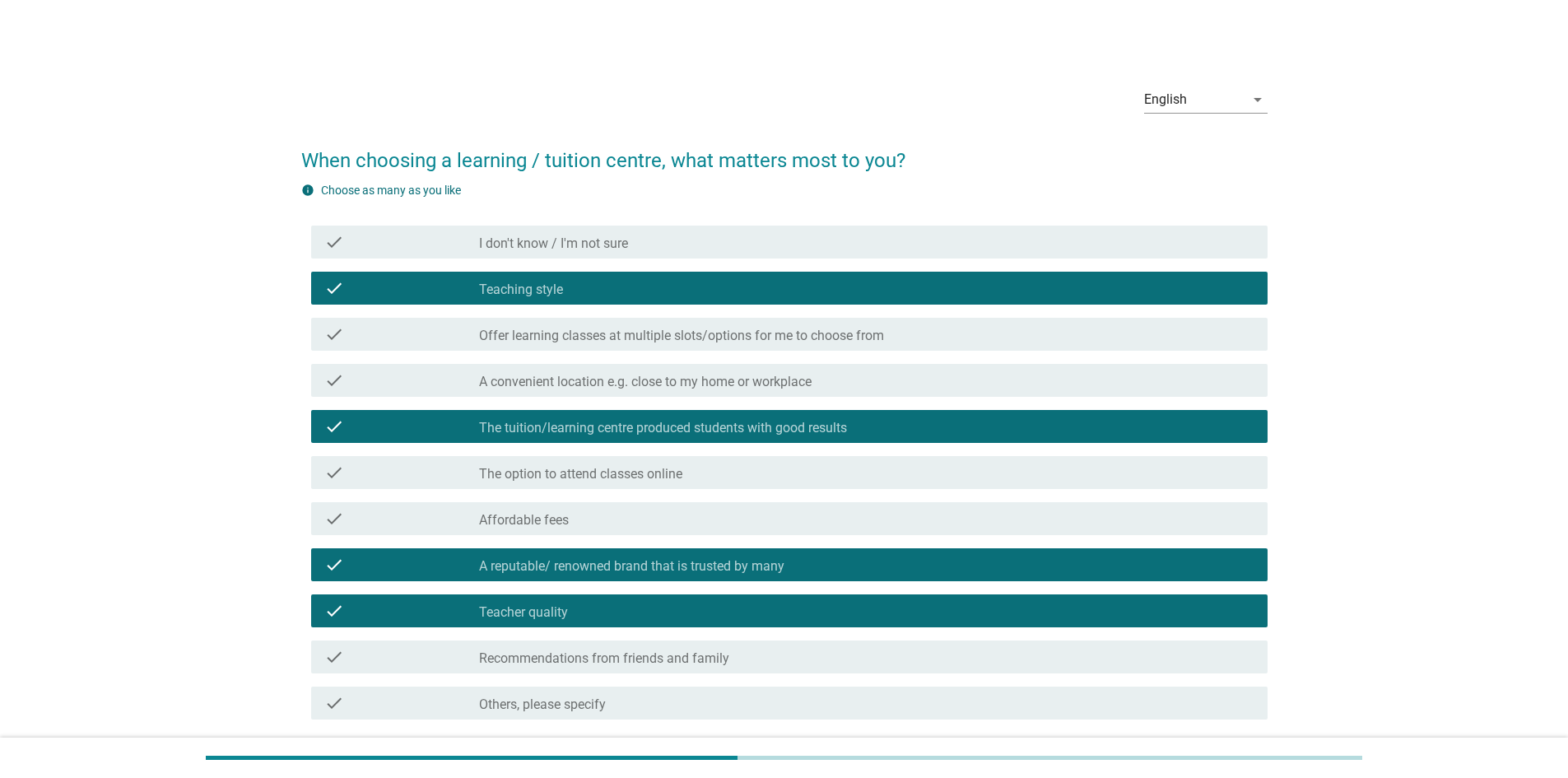
scroll to position [133, 0]
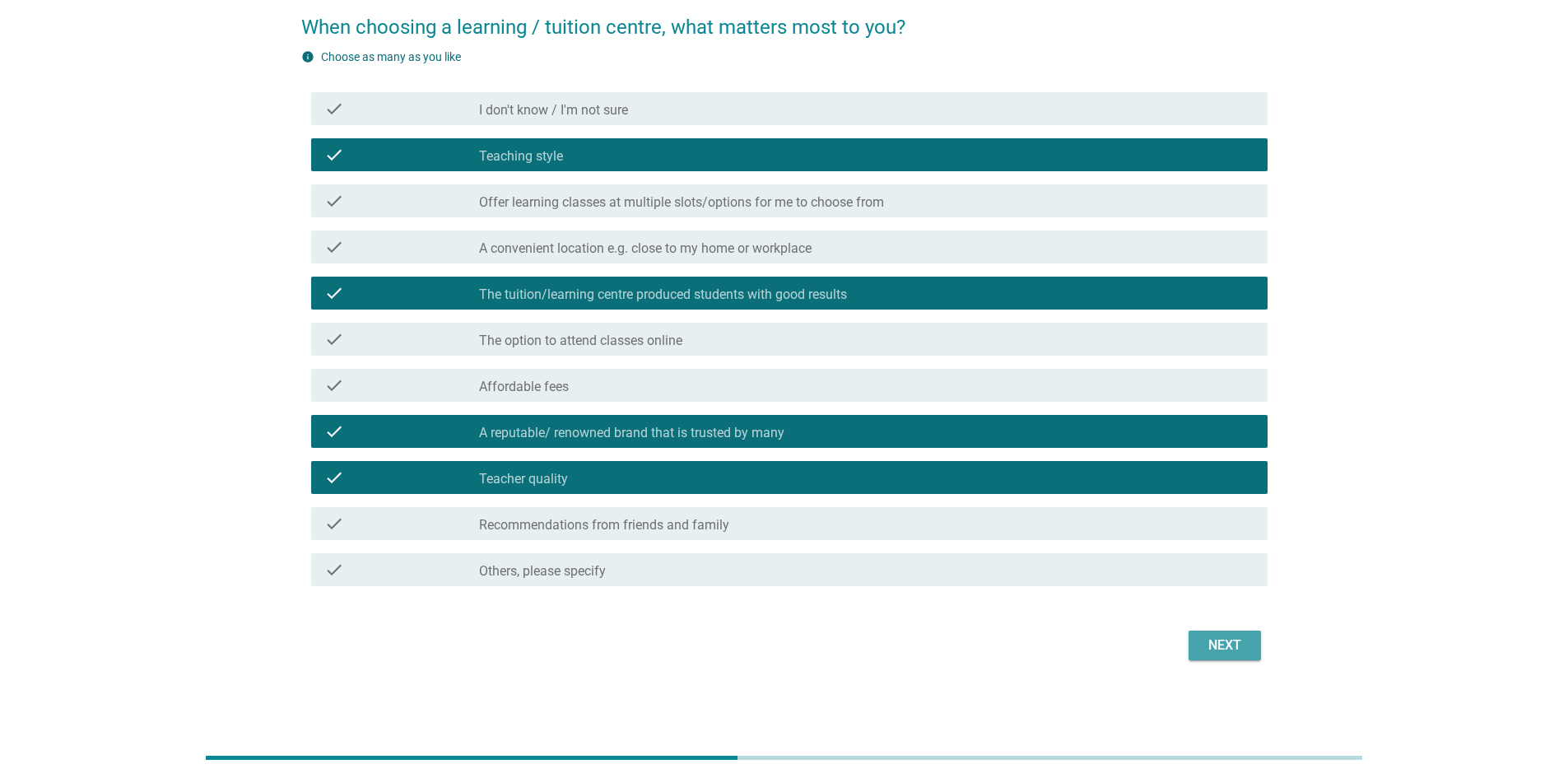
click at [1238, 649] on div "Next" at bounding box center [1224, 645] width 46 height 20
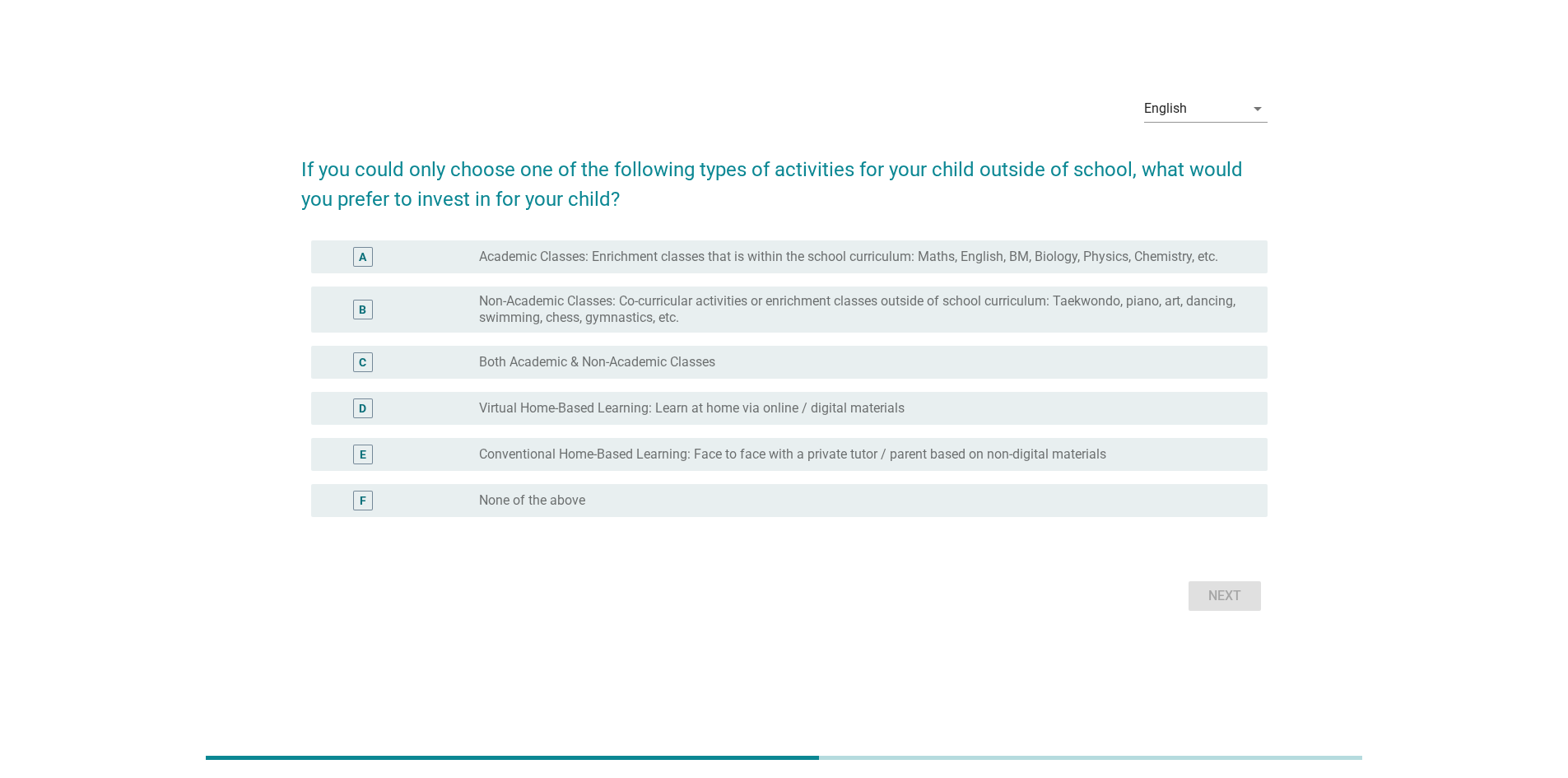
scroll to position [0, 0]
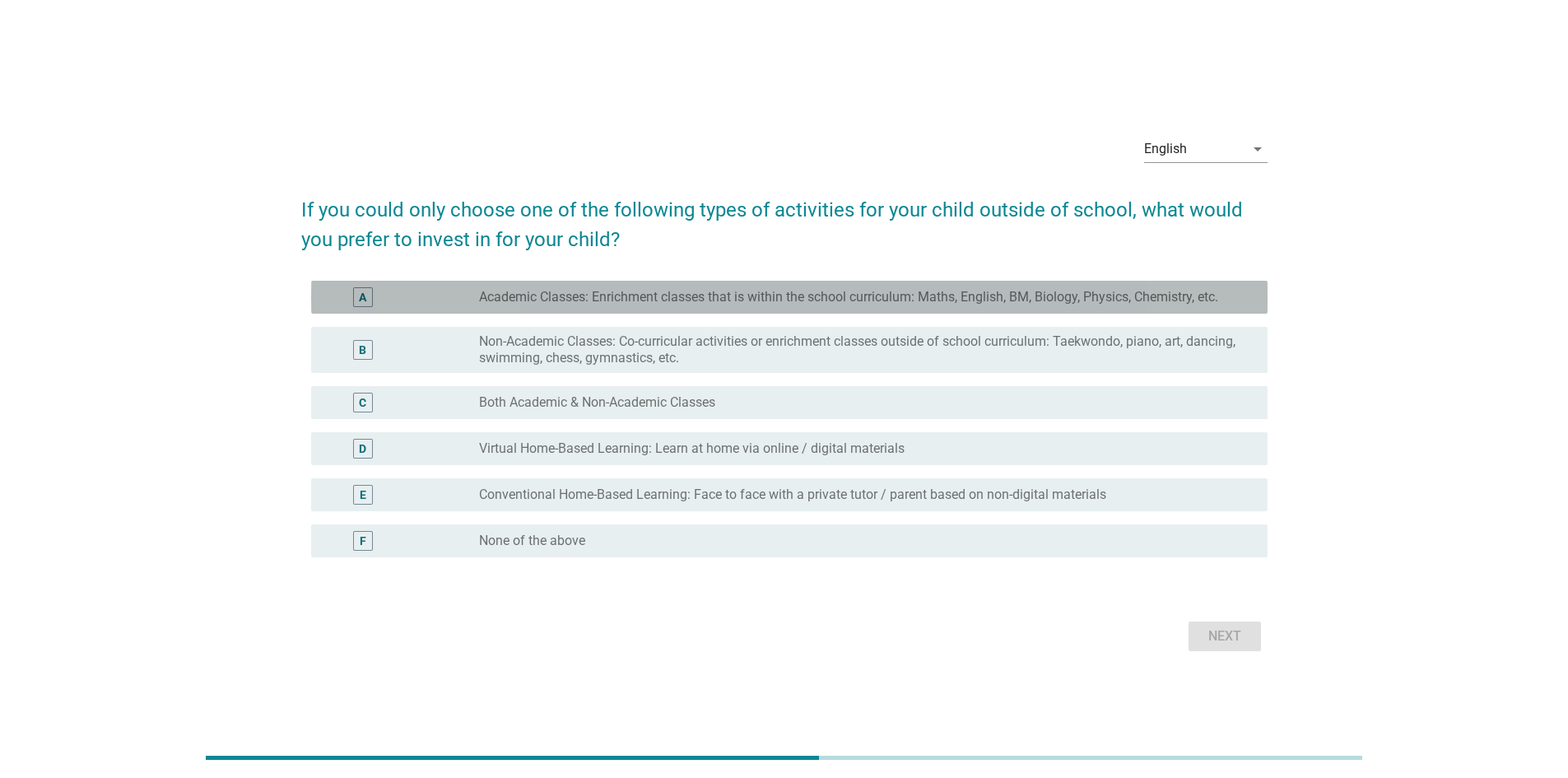
click at [551, 299] on label "Academic Classes: Enrichment classes that is within the school curriculum: Math…" at bounding box center [849, 297] width 740 height 17
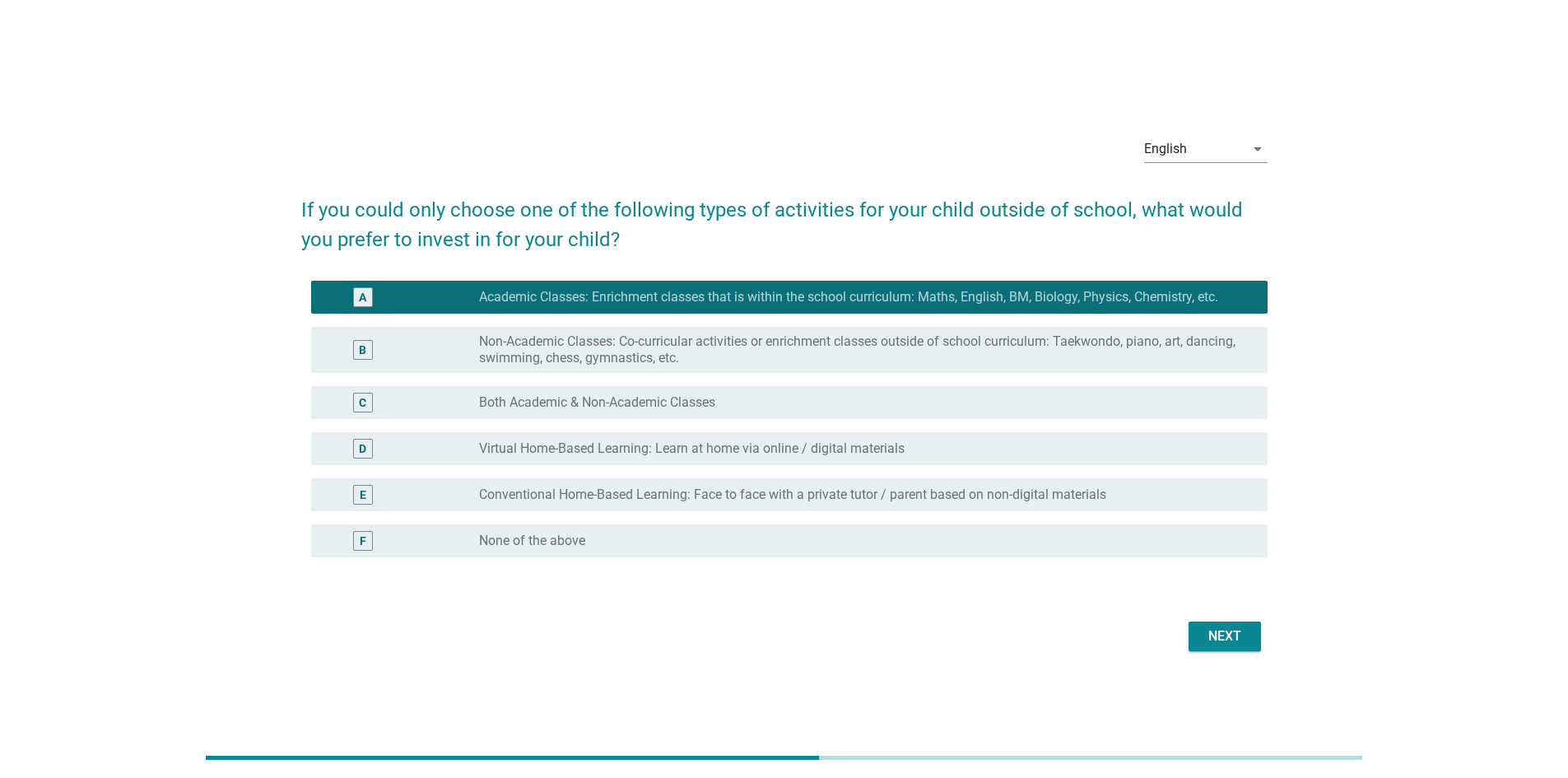
click at [542, 448] on label "Virtual Home-Based Learning: Learn at home via online / digital materials" at bounding box center [692, 448] width 426 height 17
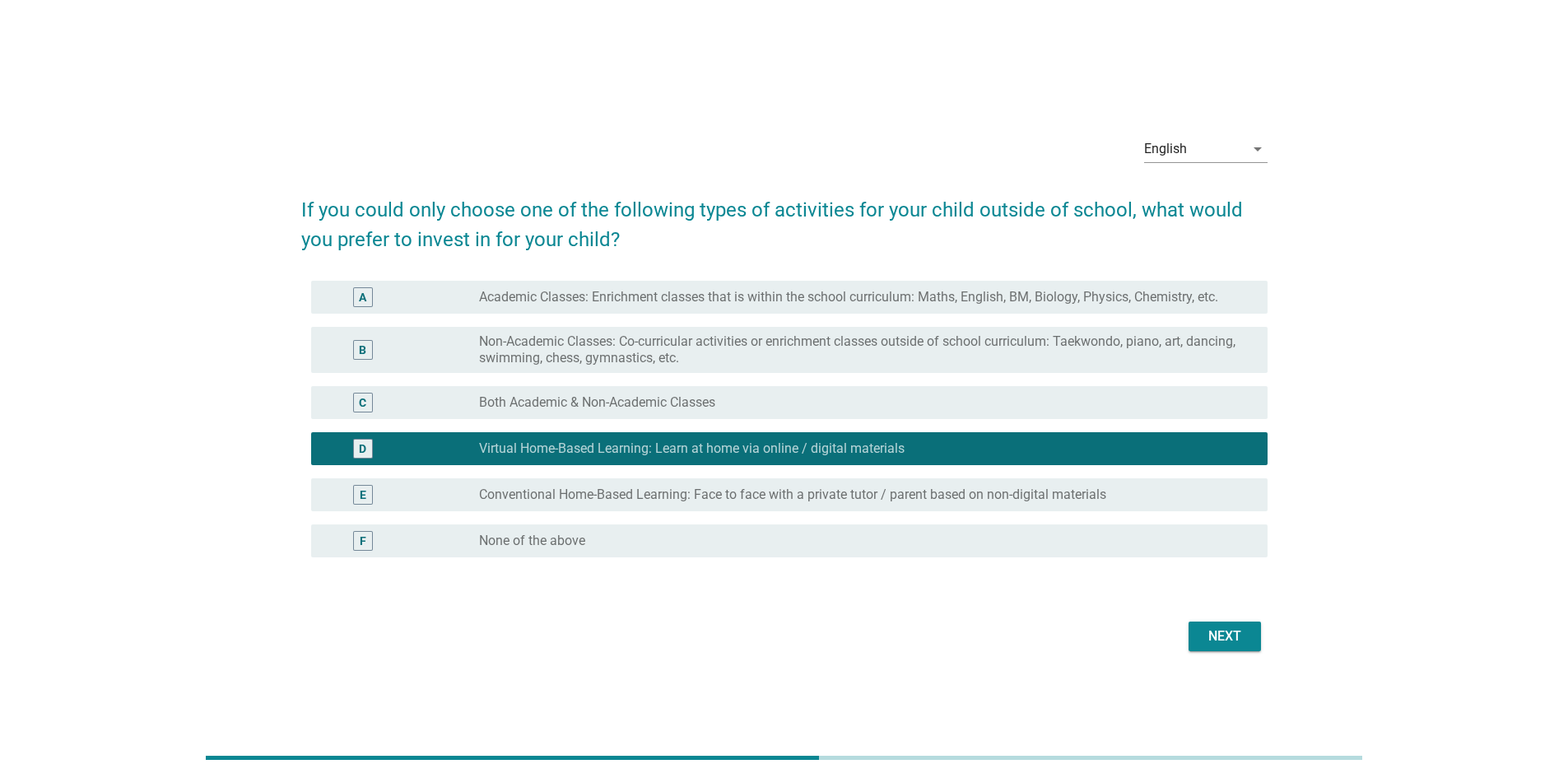
click at [1214, 644] on div "Next" at bounding box center [1224, 636] width 46 height 20
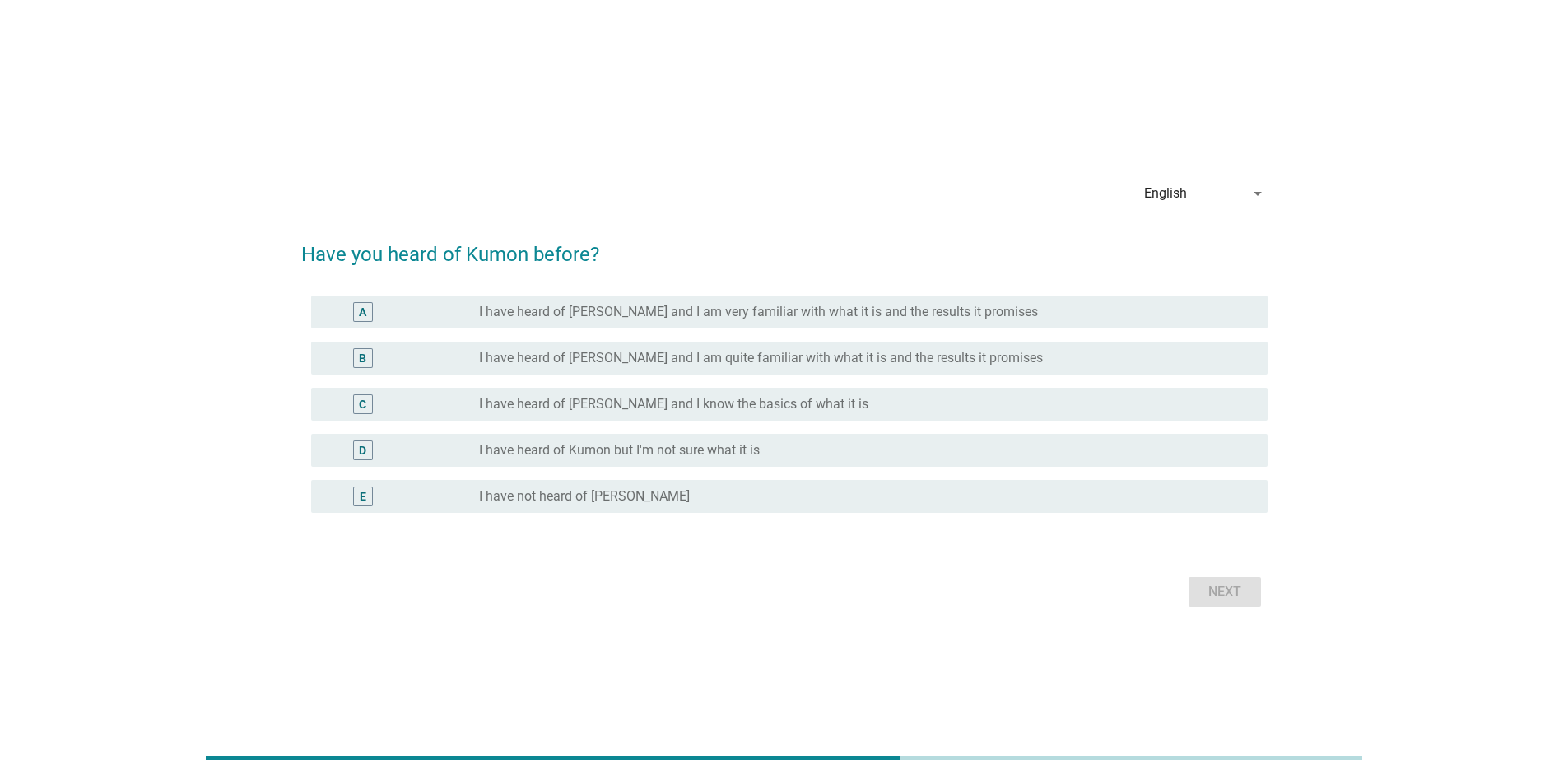
click at [1237, 188] on div "English" at bounding box center [1194, 194] width 100 height 26
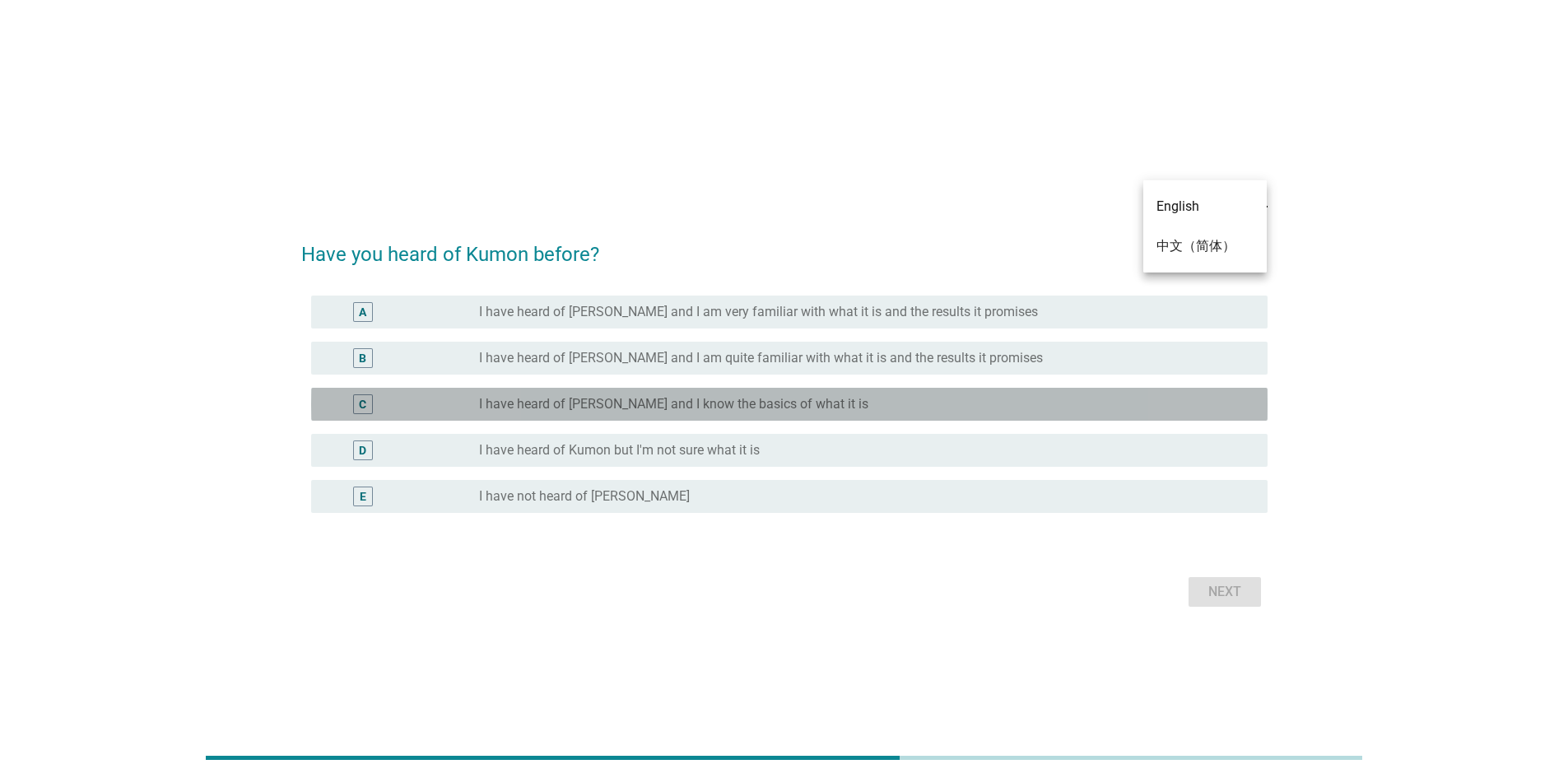
click at [821, 396] on div "radio_button_unchecked I have heard of [PERSON_NAME] and I know the basics of w…" at bounding box center [860, 404] width 762 height 17
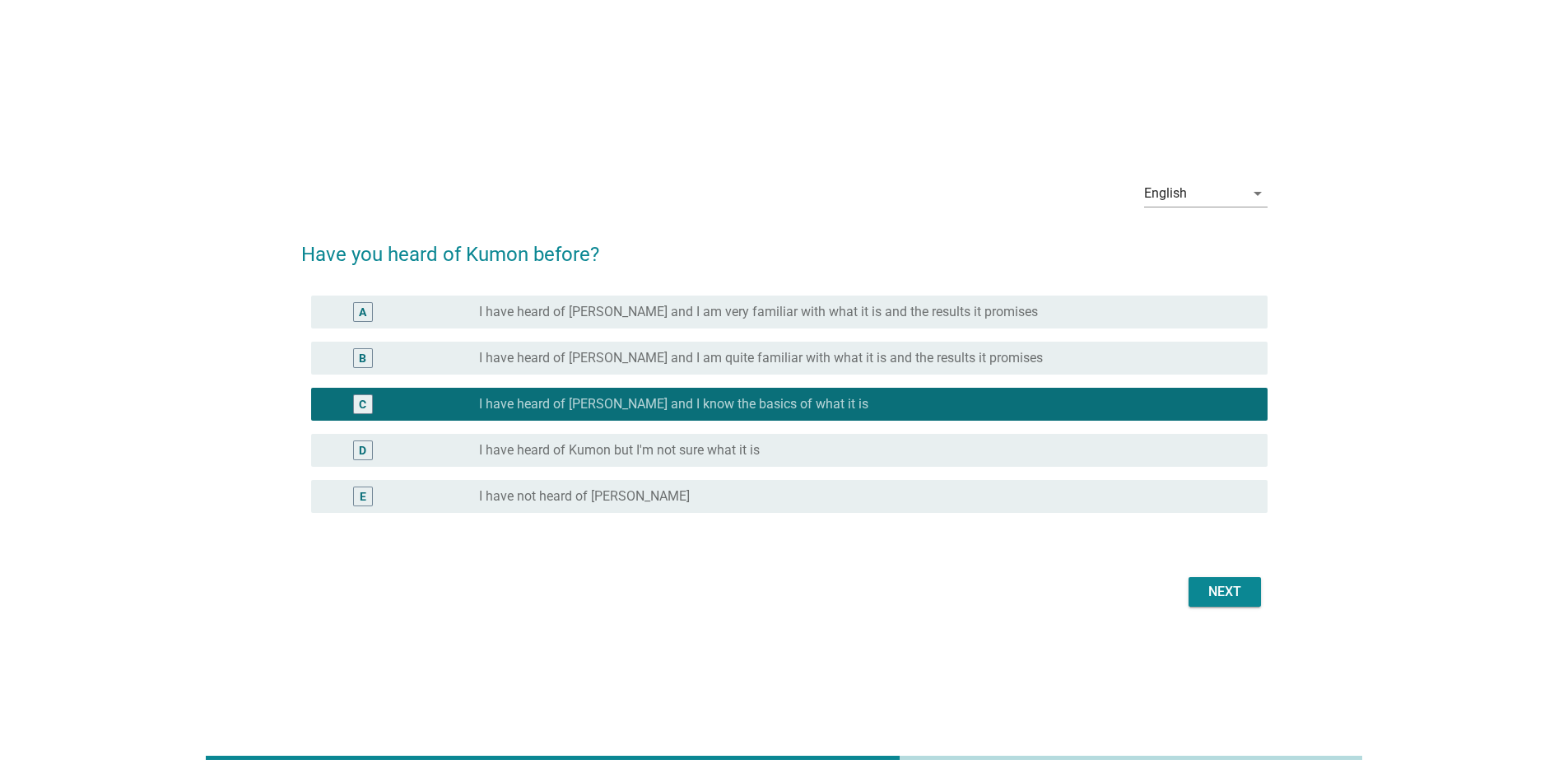
click at [821, 350] on label "I have heard of [PERSON_NAME] and I am quite familiar with what it is and the r…" at bounding box center [760, 358] width 564 height 17
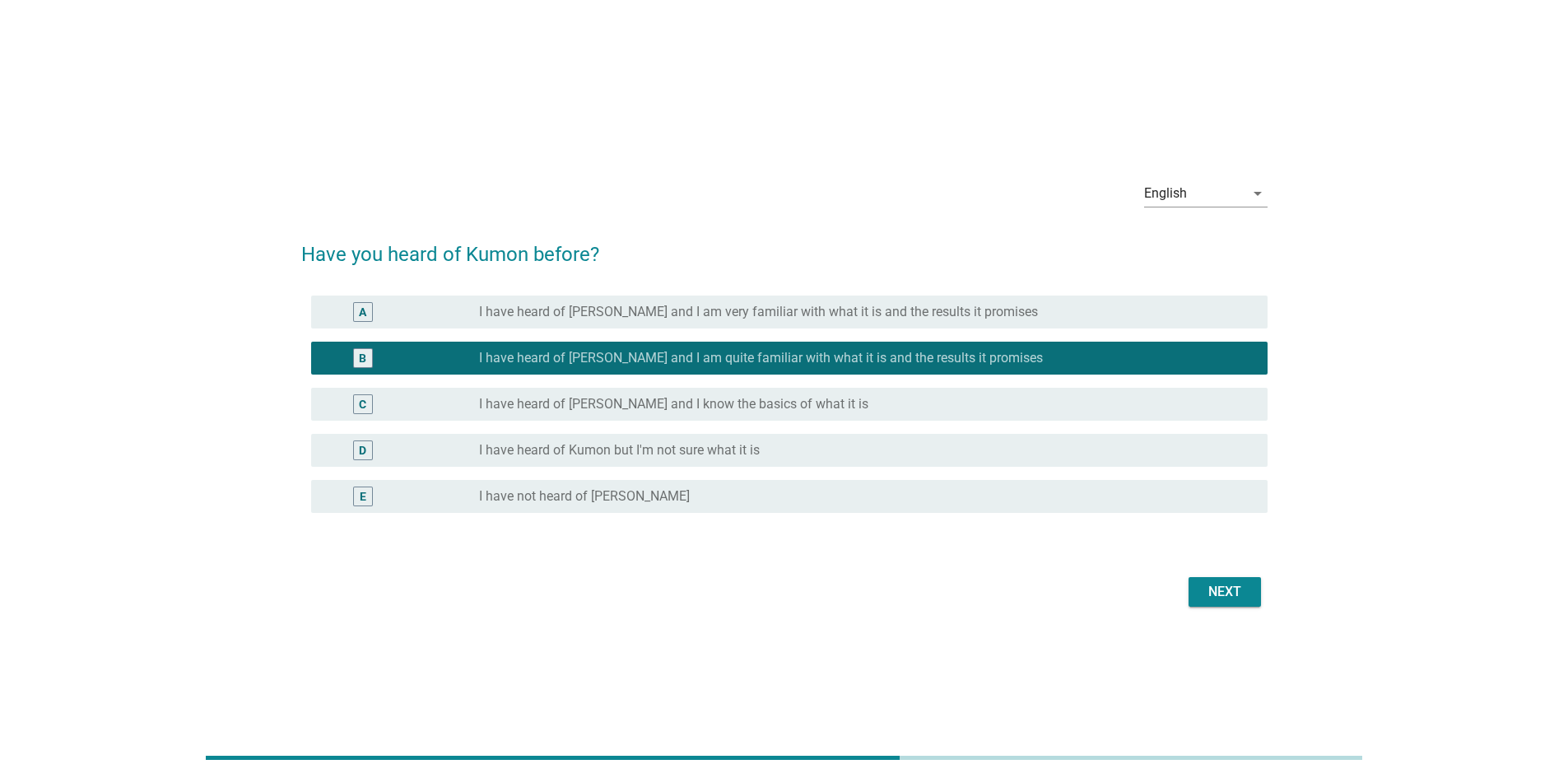
click at [1210, 582] on div "Next" at bounding box center [1224, 591] width 46 height 20
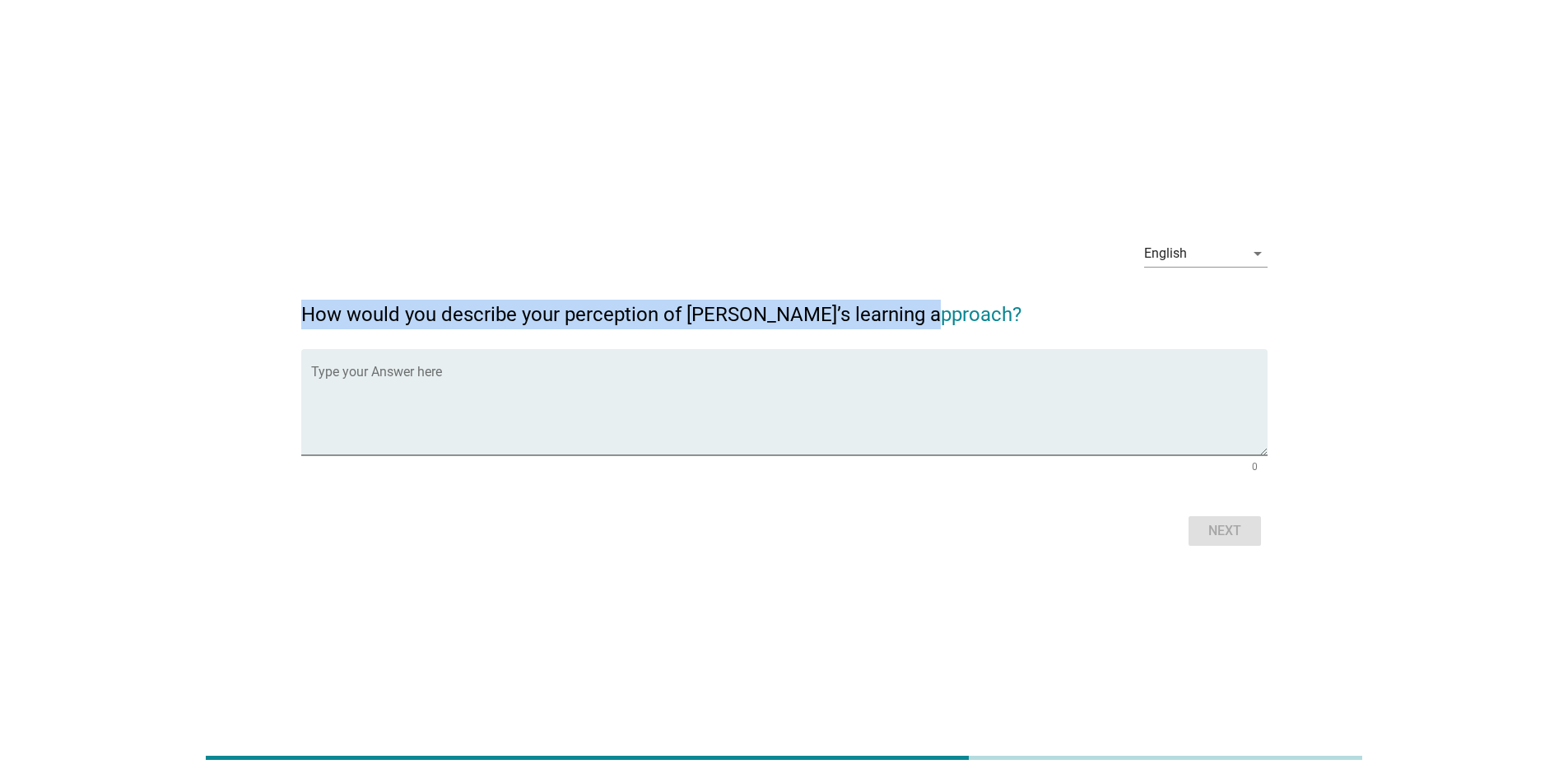
drag, startPoint x: 303, startPoint y: 314, endPoint x: 939, endPoint y: 311, distance: 636.0
click at [939, 311] on h2 "How would you describe your perception of [PERSON_NAME]’s learning approach?" at bounding box center [785, 306] width 966 height 46
copy h2 "How would you describe your perception of [PERSON_NAME]’s learning approach?"
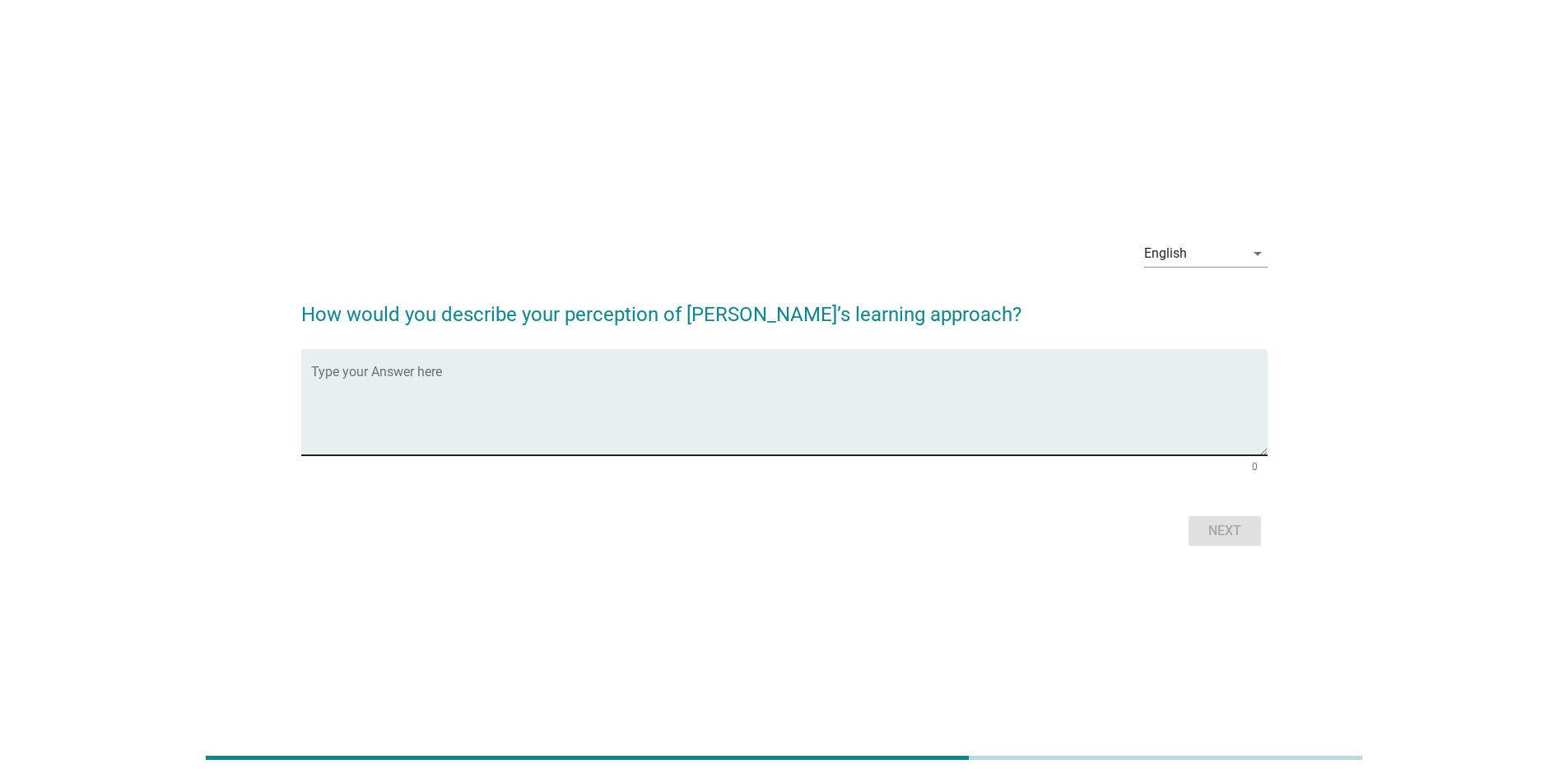
click at [583, 376] on textarea "Type your Answer here" at bounding box center [789, 412] width 957 height 86
paste textarea "Mastery before advancement: Students don’t move to the next level until they've…"
type textarea "Mastery before advancement: Students don’t move to the next level until they've…"
click at [1221, 521] on button "Next" at bounding box center [1224, 531] width 72 height 30
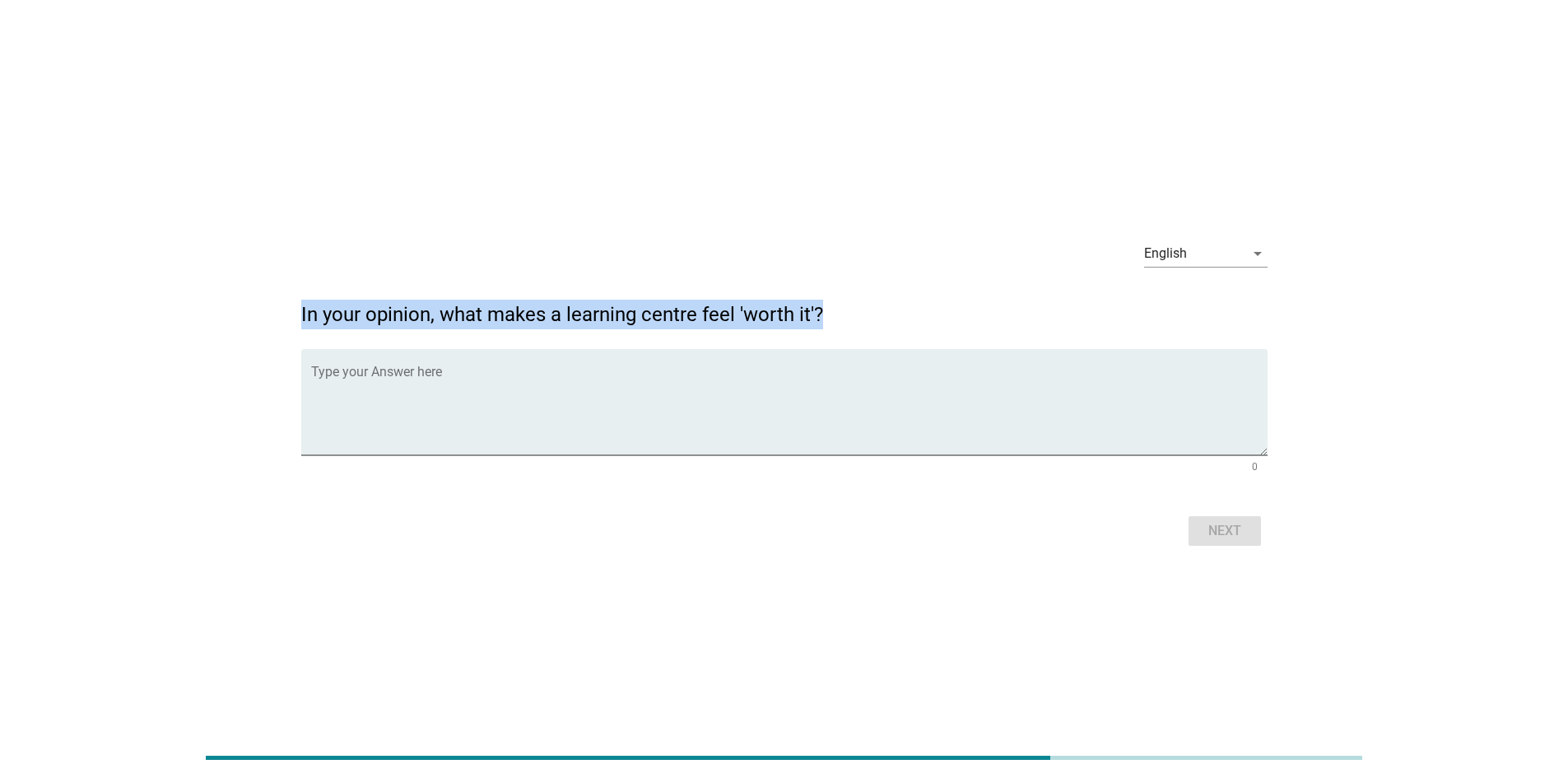
drag, startPoint x: 302, startPoint y: 317, endPoint x: 836, endPoint y: 316, distance: 534.0
click at [836, 316] on h2 "In your opinion, what makes a learning centre feel 'worth it'?" at bounding box center [785, 306] width 966 height 46
copy h2 "In your opinion, what makes a learning centre feel 'worth it'?"
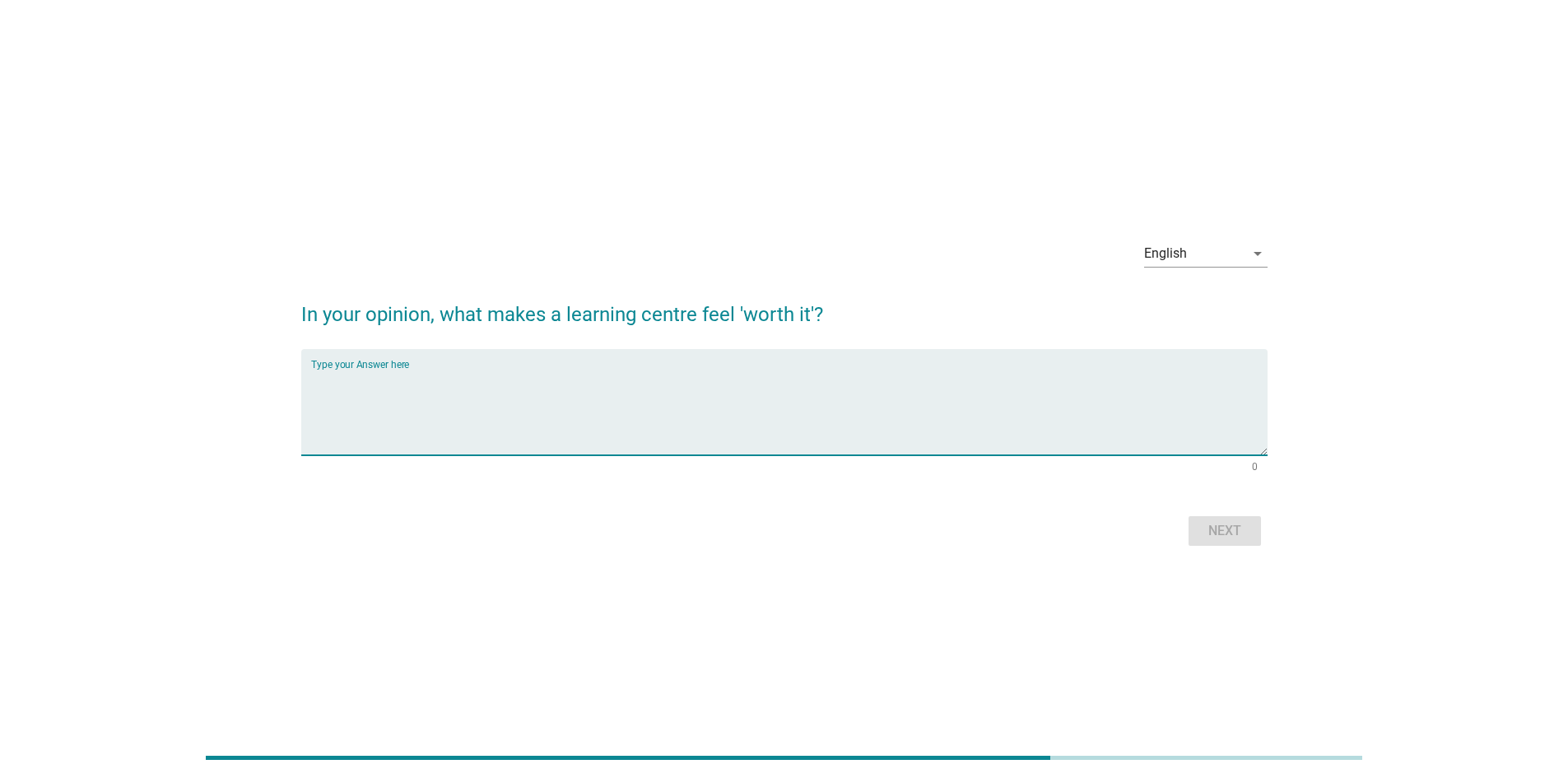
click at [542, 390] on textarea "Type your Answer here" at bounding box center [789, 412] width 957 height 86
paste textarea "Confidence, independence, time management, or study habits get stronger"
type textarea "Confidence, independence, time management, or study habits get stronger"
click at [1243, 536] on div "Next" at bounding box center [1224, 531] width 46 height 20
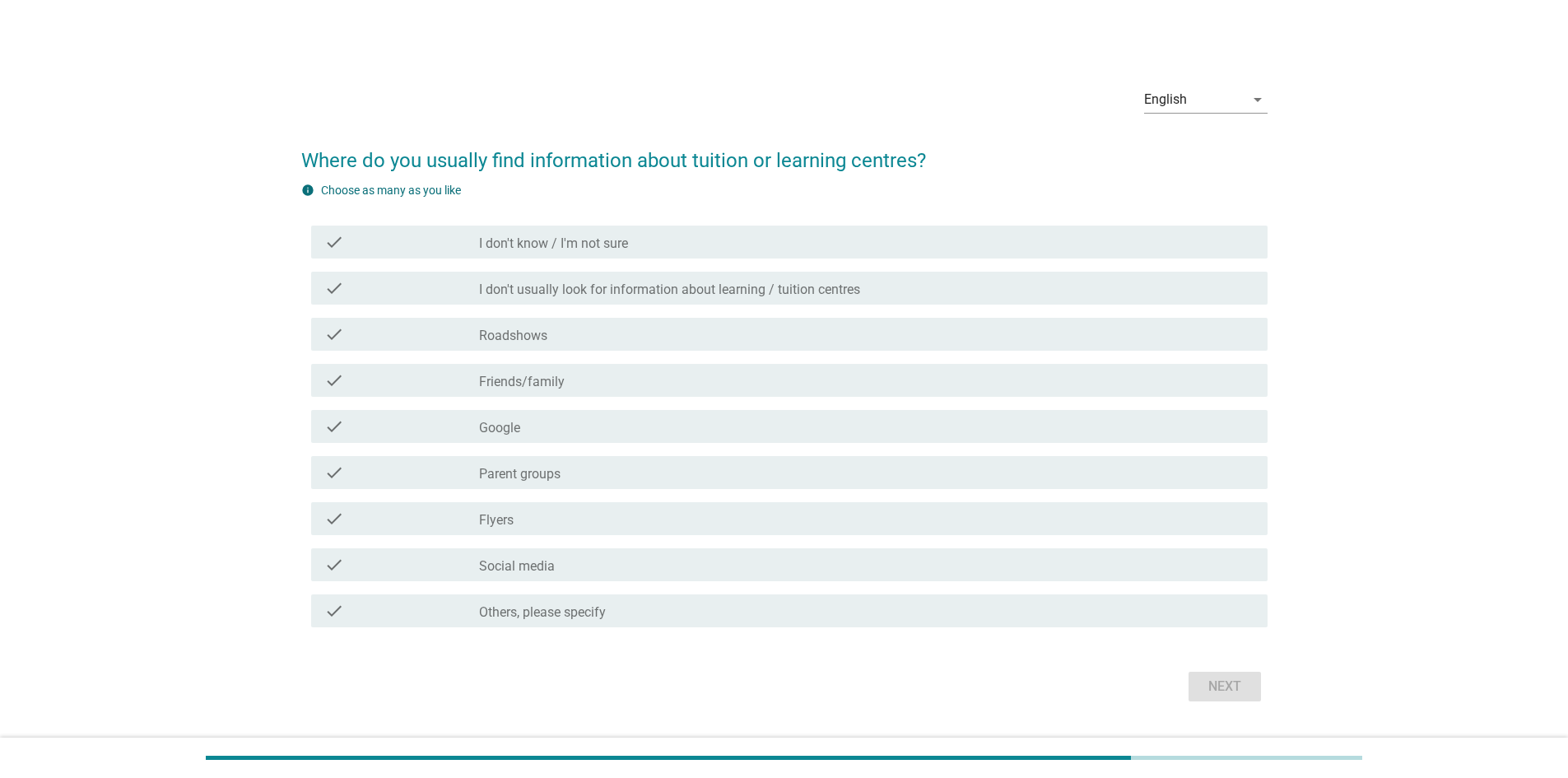
click at [586, 426] on div "check_box_outline_blank Google" at bounding box center [866, 427] width 775 height 20
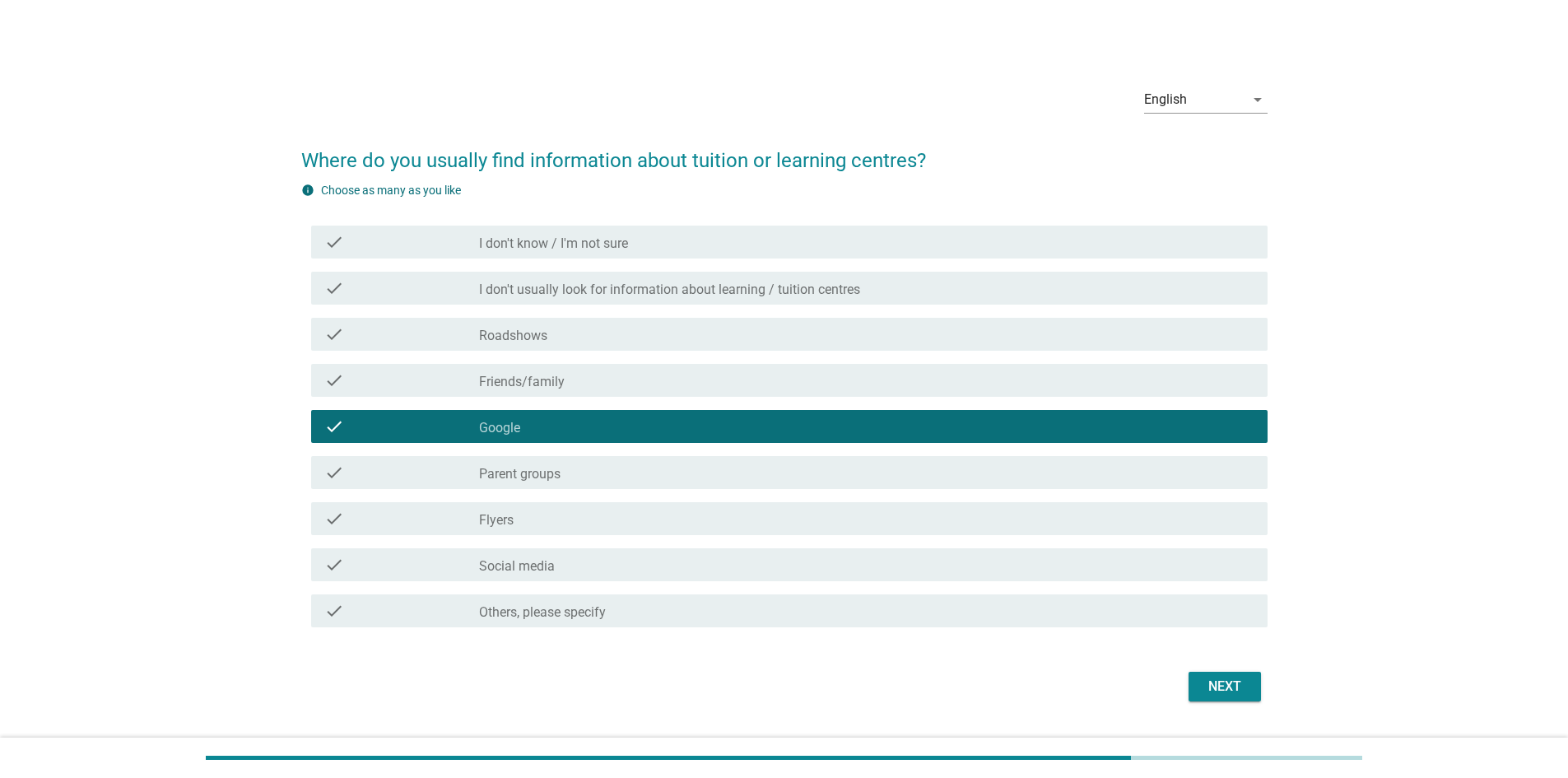
click at [1221, 692] on div "Next" at bounding box center [1224, 686] width 46 height 20
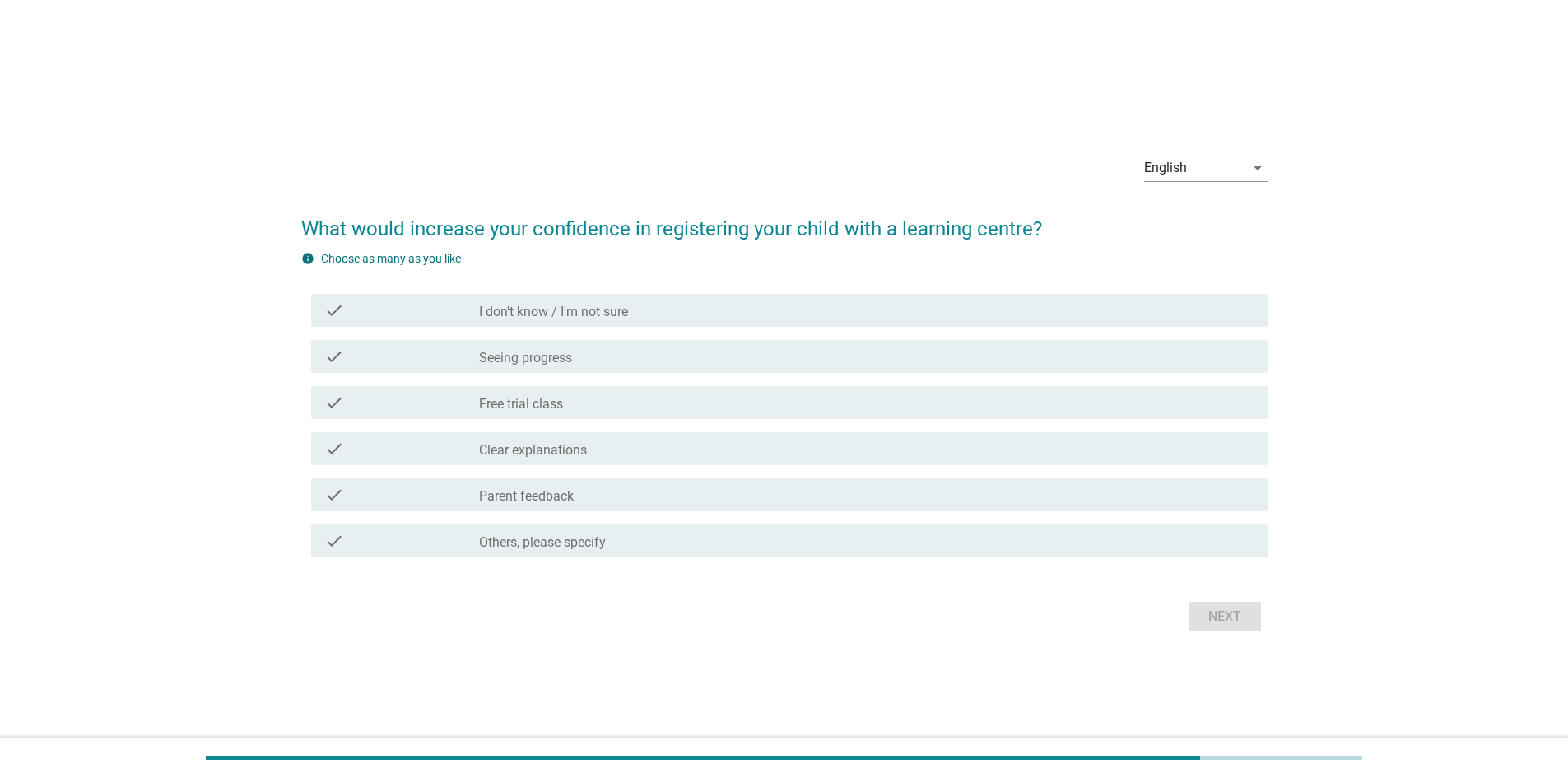
click at [719, 361] on div "check_box_outline_blank Seeing progress" at bounding box center [866, 356] width 775 height 20
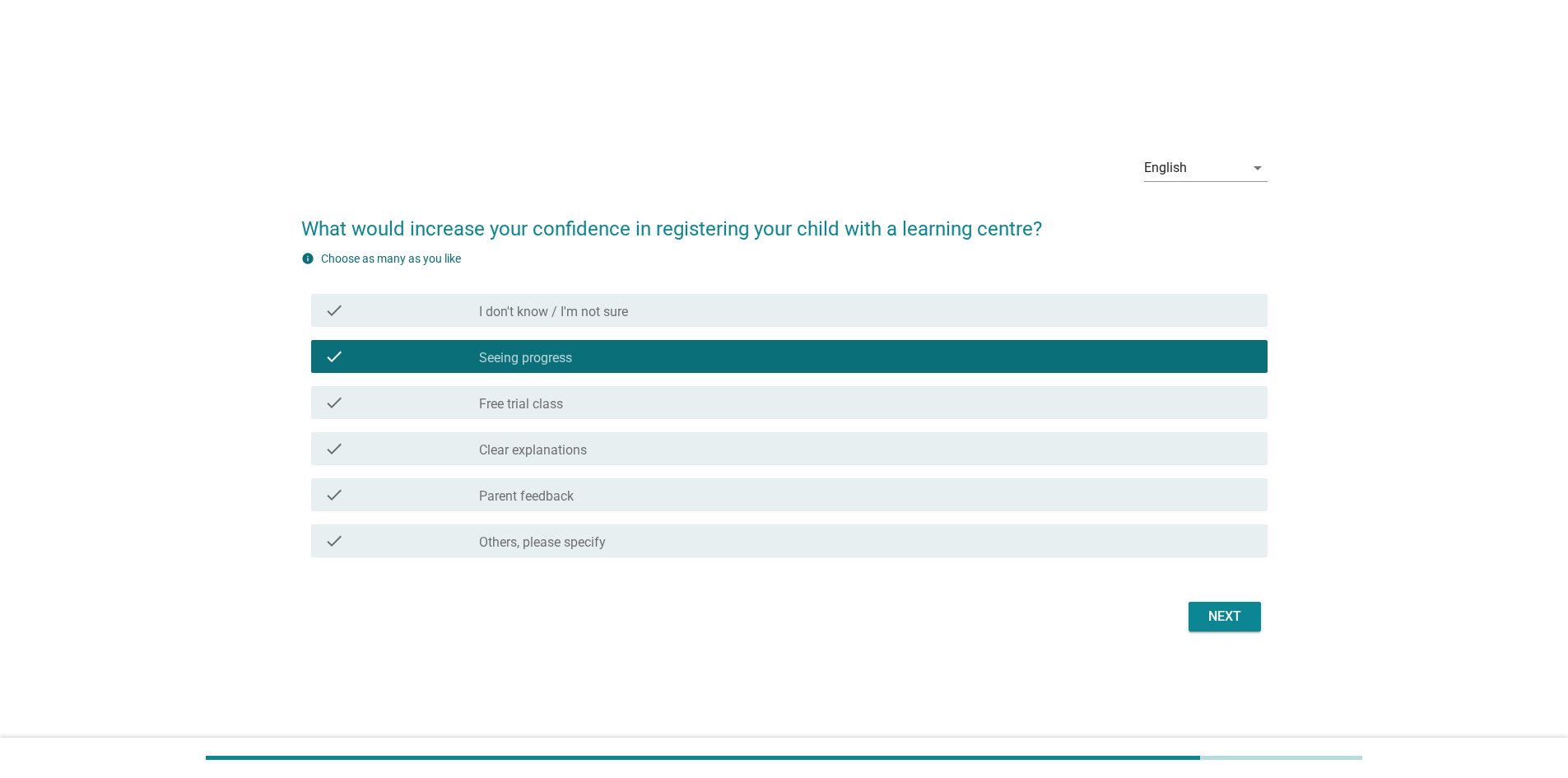
click at [722, 399] on div "check_box_outline_blank Free trial class" at bounding box center [866, 402] width 775 height 20
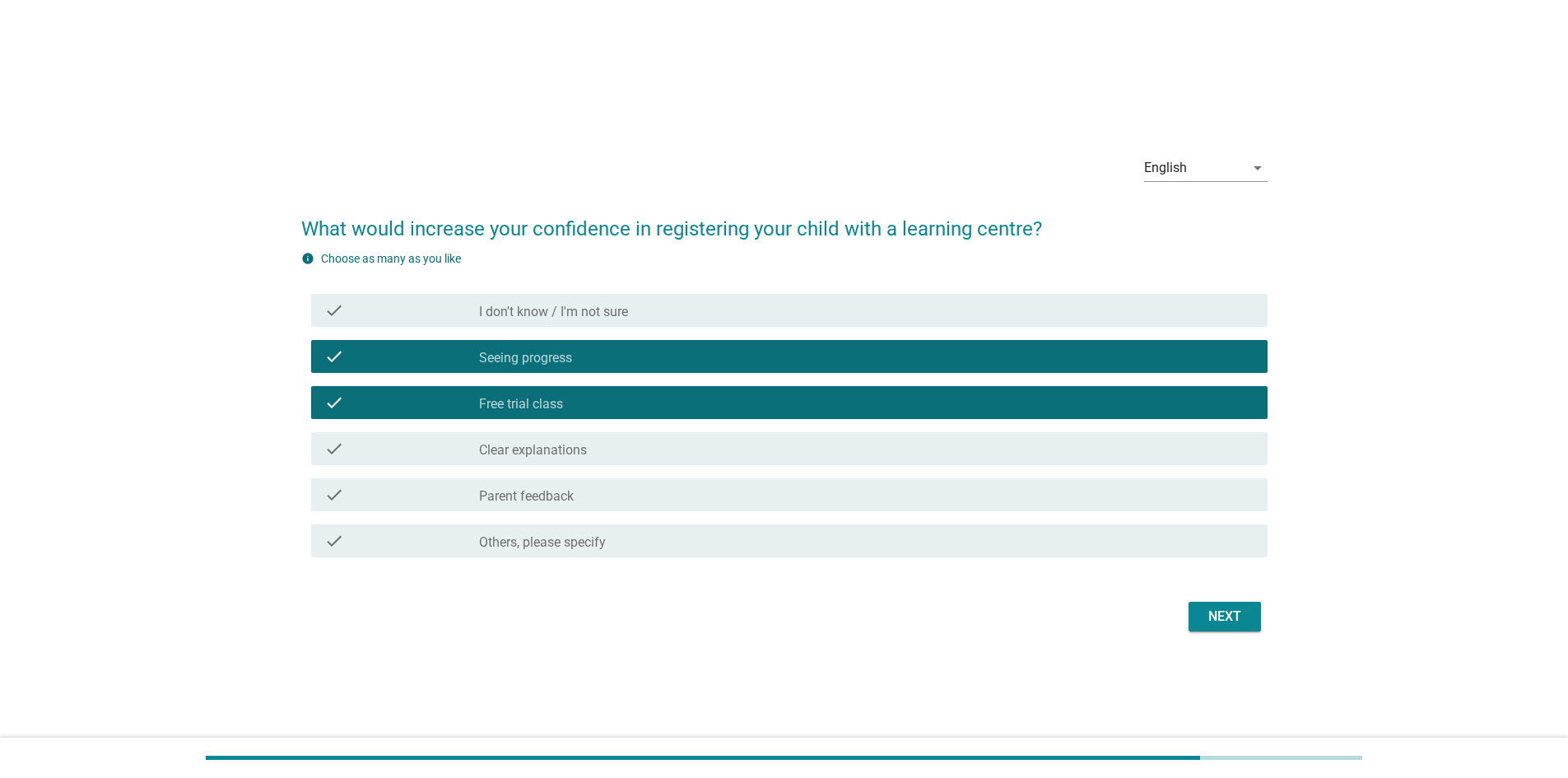
click at [1217, 615] on div "Next" at bounding box center [1224, 617] width 46 height 20
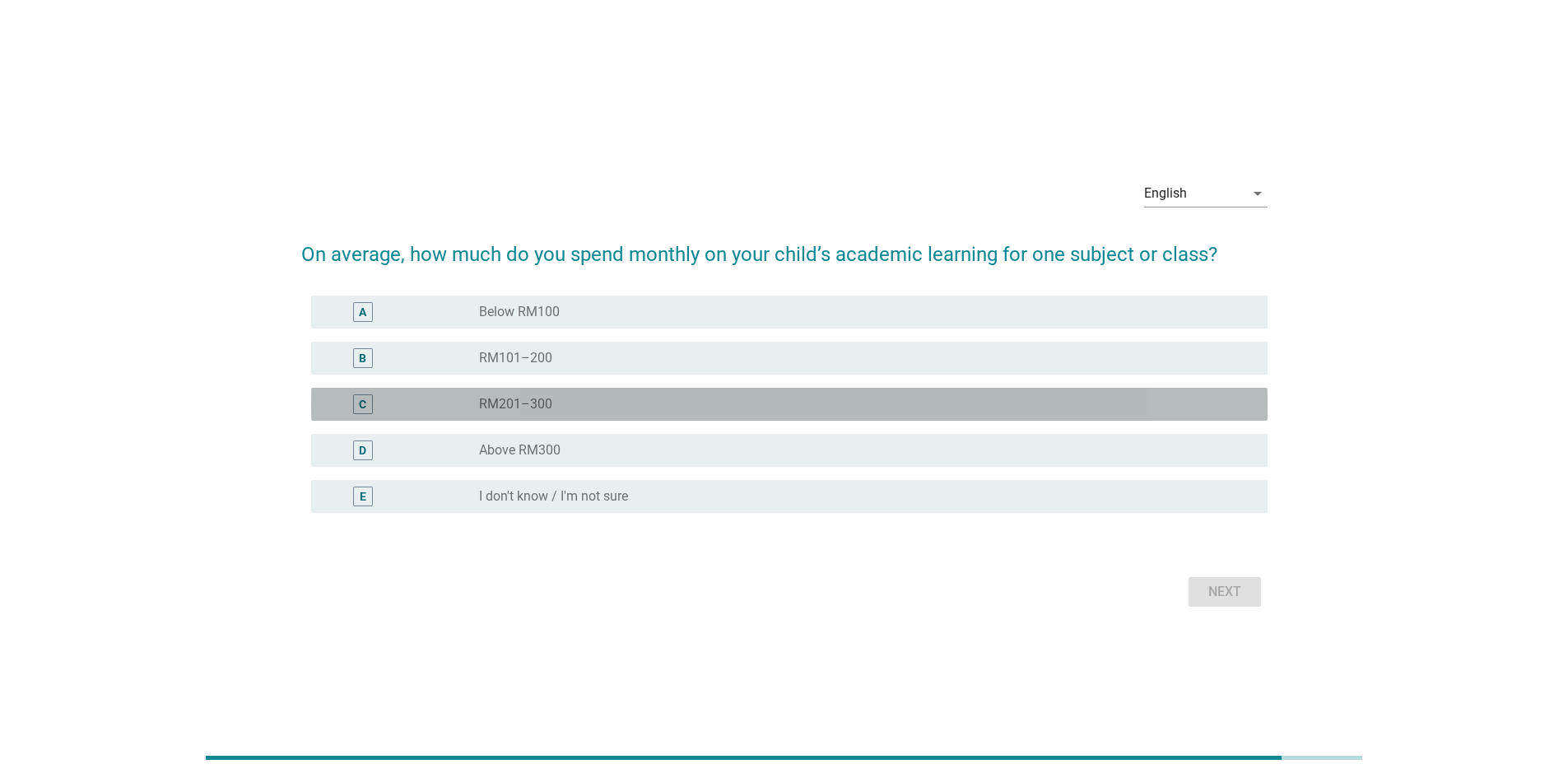
click at [612, 406] on div "radio_button_unchecked RM201–300" at bounding box center [860, 404] width 762 height 17
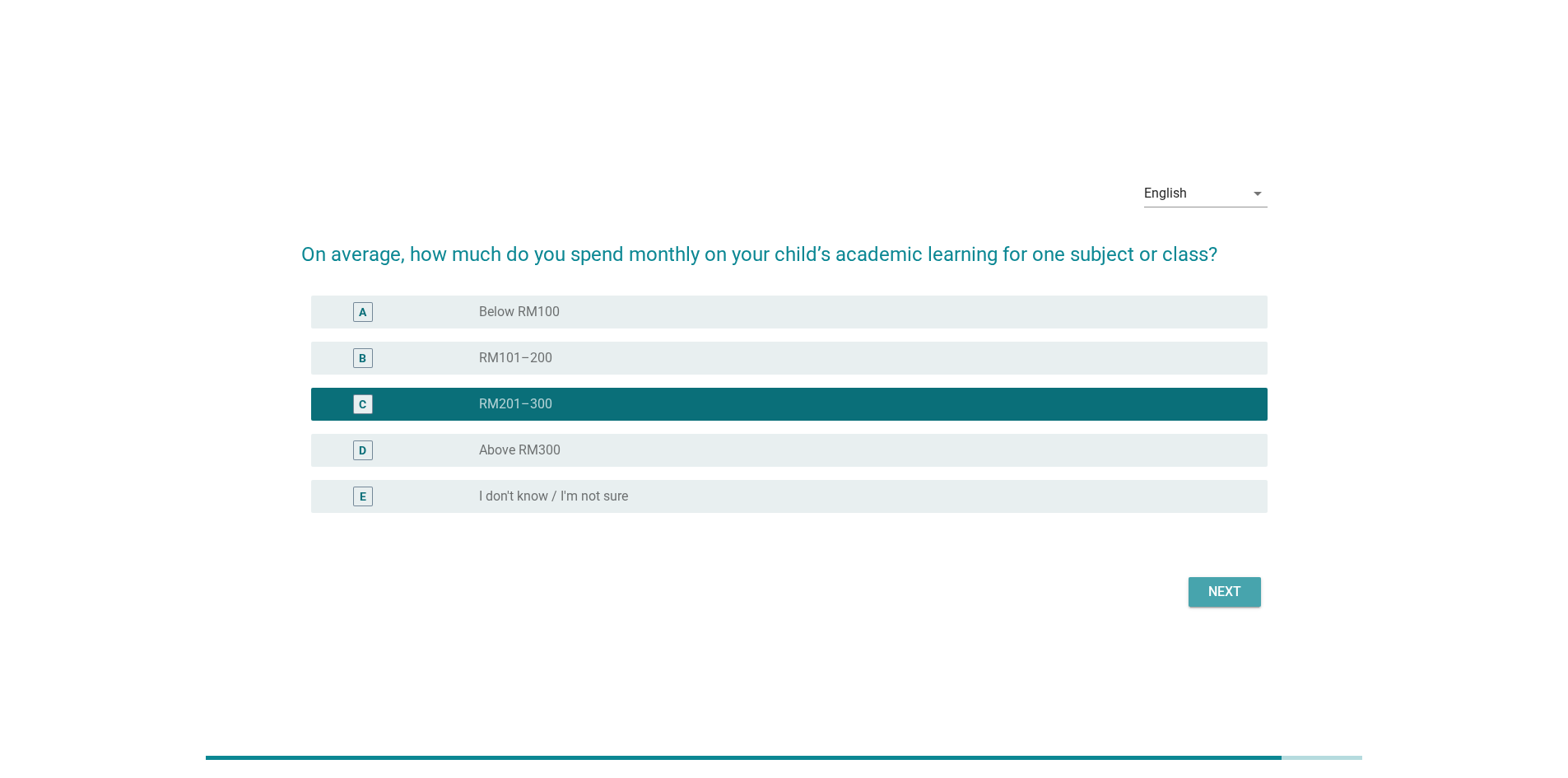
click at [1220, 590] on div "Next" at bounding box center [1224, 591] width 46 height 20
